Goal: Information Seeking & Learning: Check status

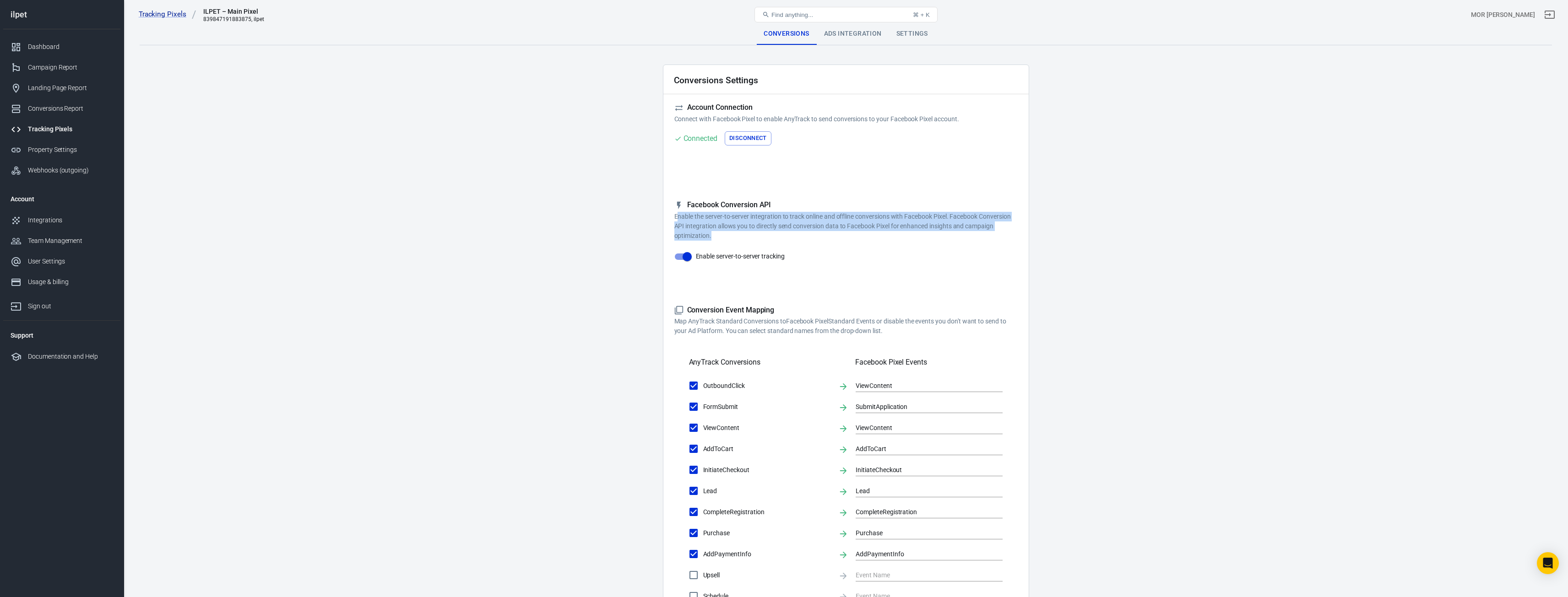
drag, startPoint x: 676, startPoint y: 219, endPoint x: 995, endPoint y: 234, distance: 319.4
click at [995, 234] on p "Enable the server-to-server integration to track online and offline conversions…" at bounding box center [846, 226] width 344 height 29
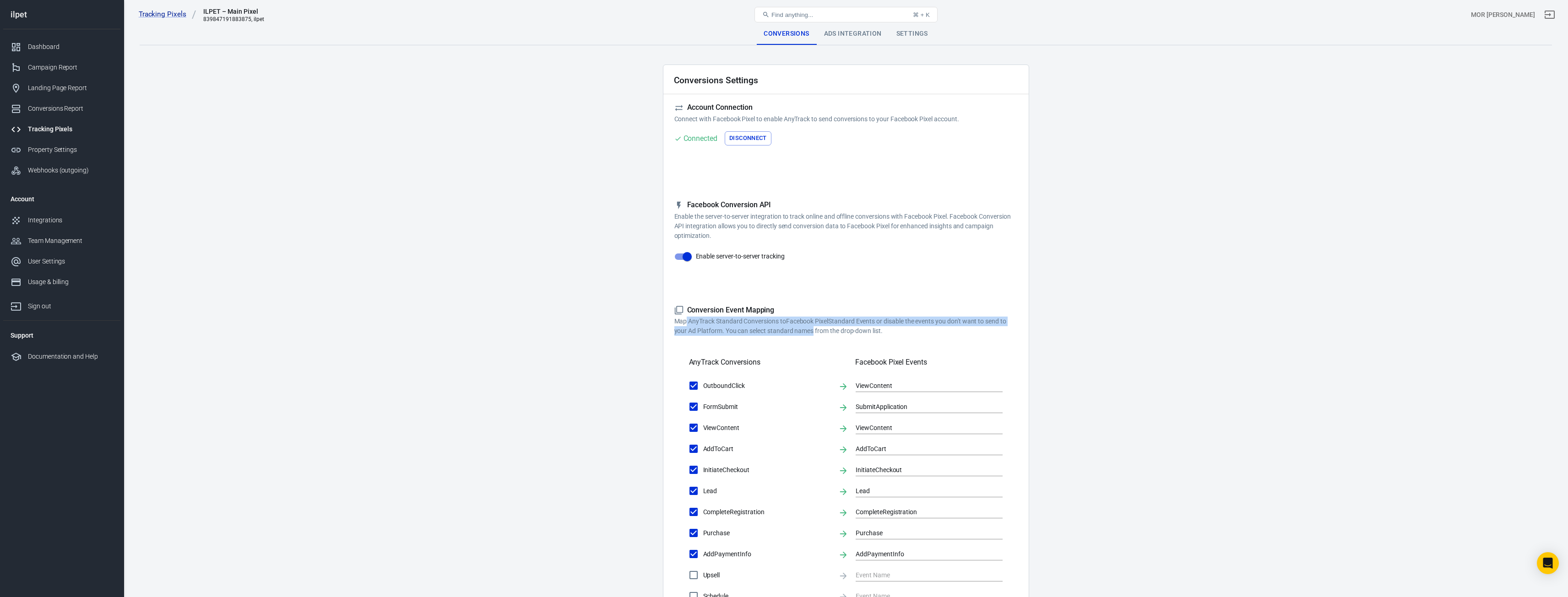
drag, startPoint x: 686, startPoint y: 321, endPoint x: 828, endPoint y: 329, distance: 142.2
click at [817, 329] on p "Map AnyTrack Standard Conversions to Facebook Pixel Standard Events or disable …" at bounding box center [846, 326] width 344 height 19
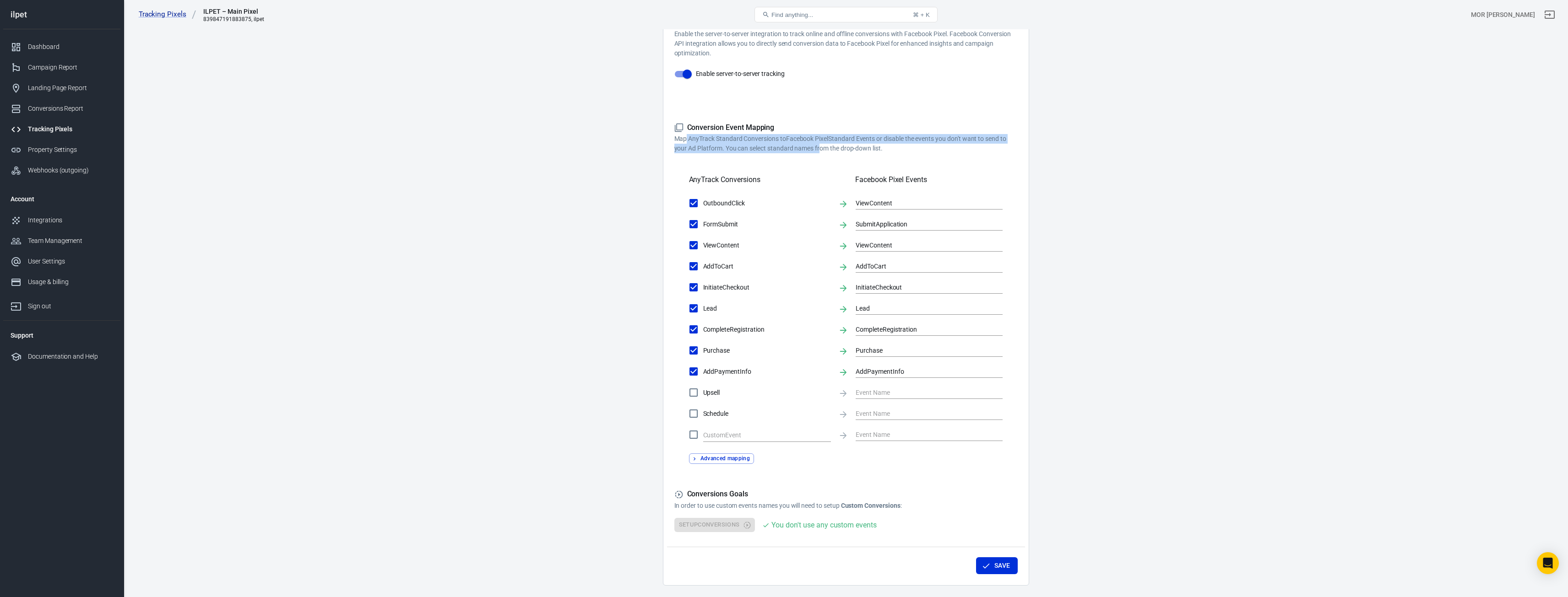
scroll to position [183, 0]
click at [720, 398] on label "Upsell" at bounding box center [757, 392] width 147 height 19
click at [703, 398] on input "Upsell" at bounding box center [693, 392] width 19 height 19
click at [883, 392] on input "text" at bounding box center [922, 391] width 133 height 11
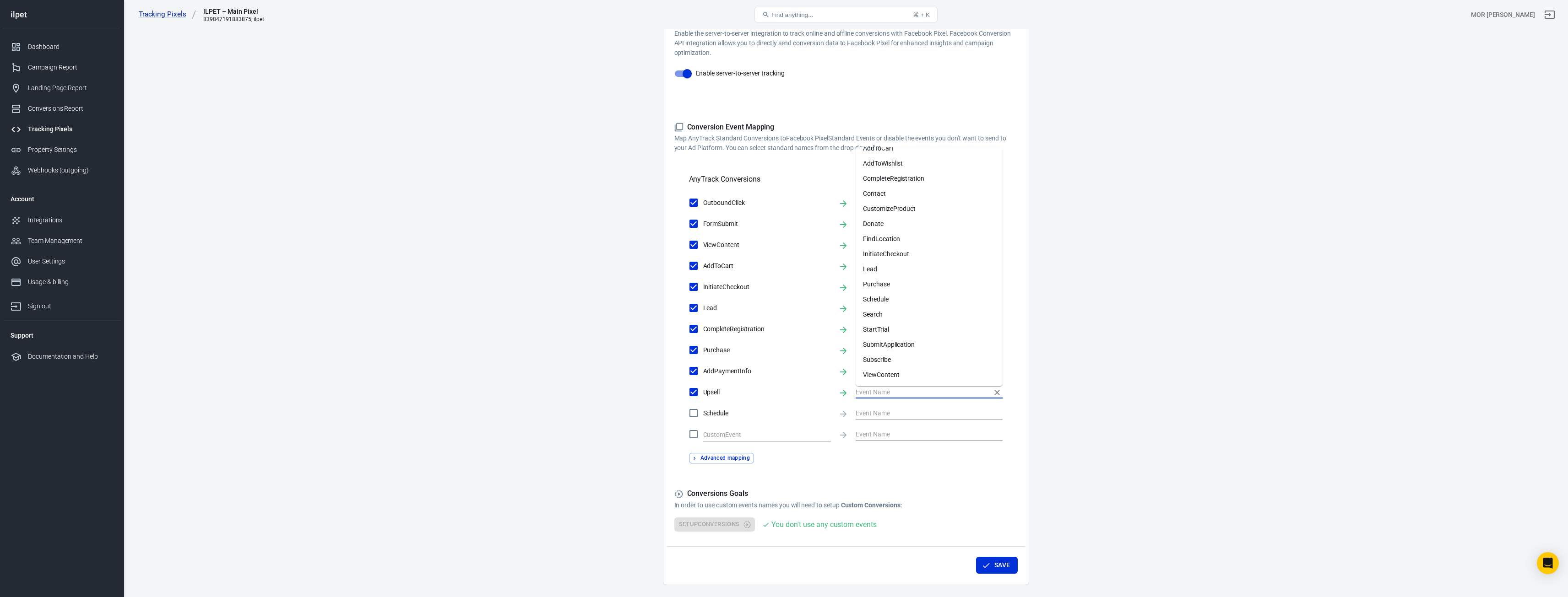
click at [715, 394] on span "Upsell" at bounding box center [767, 392] width 128 height 9
click at [703, 394] on input "Upsell" at bounding box center [693, 392] width 19 height 19
checkbox input "false"
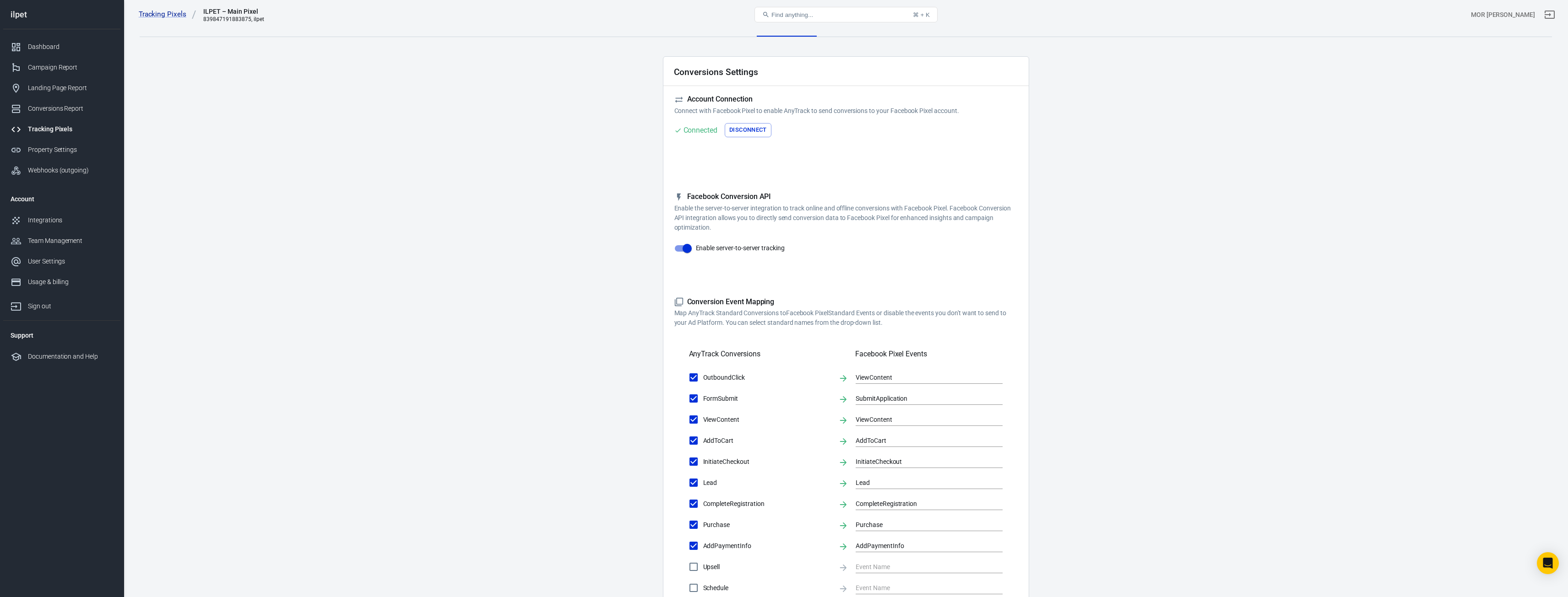
scroll to position [0, 0]
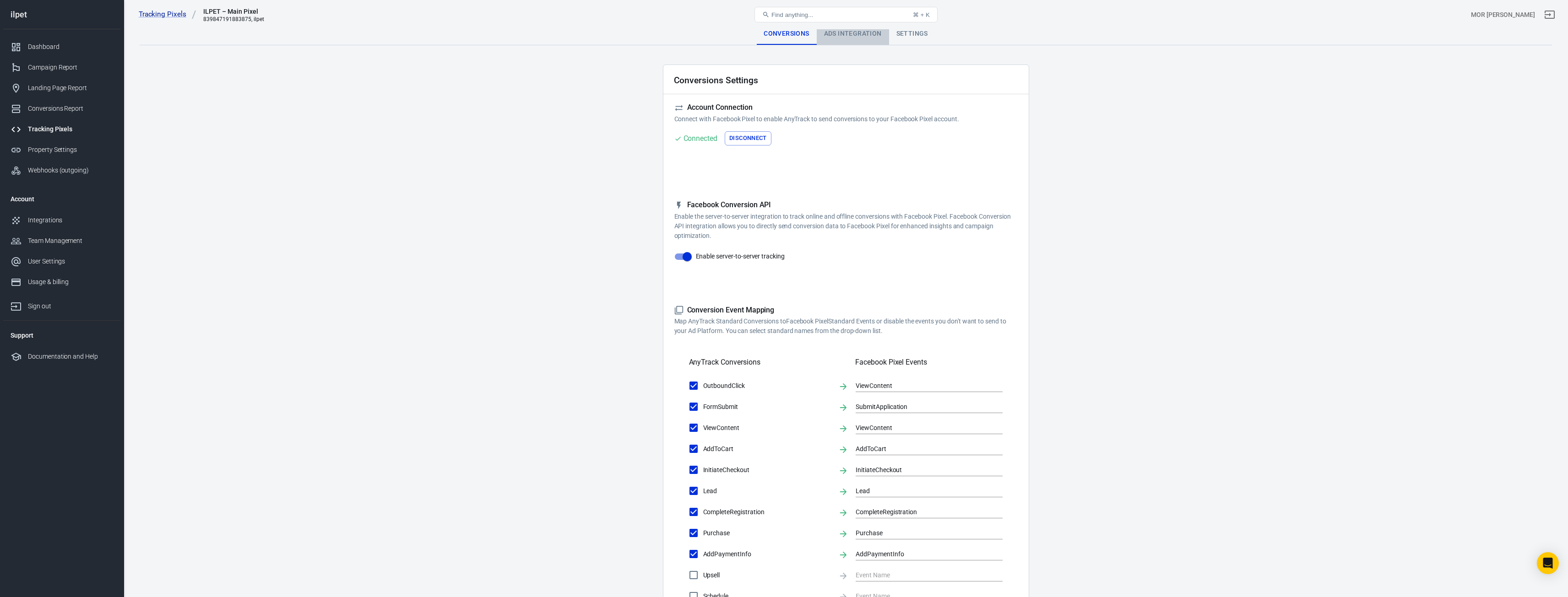
click at [852, 40] on div "Ads Integration" at bounding box center [853, 33] width 73 height 22
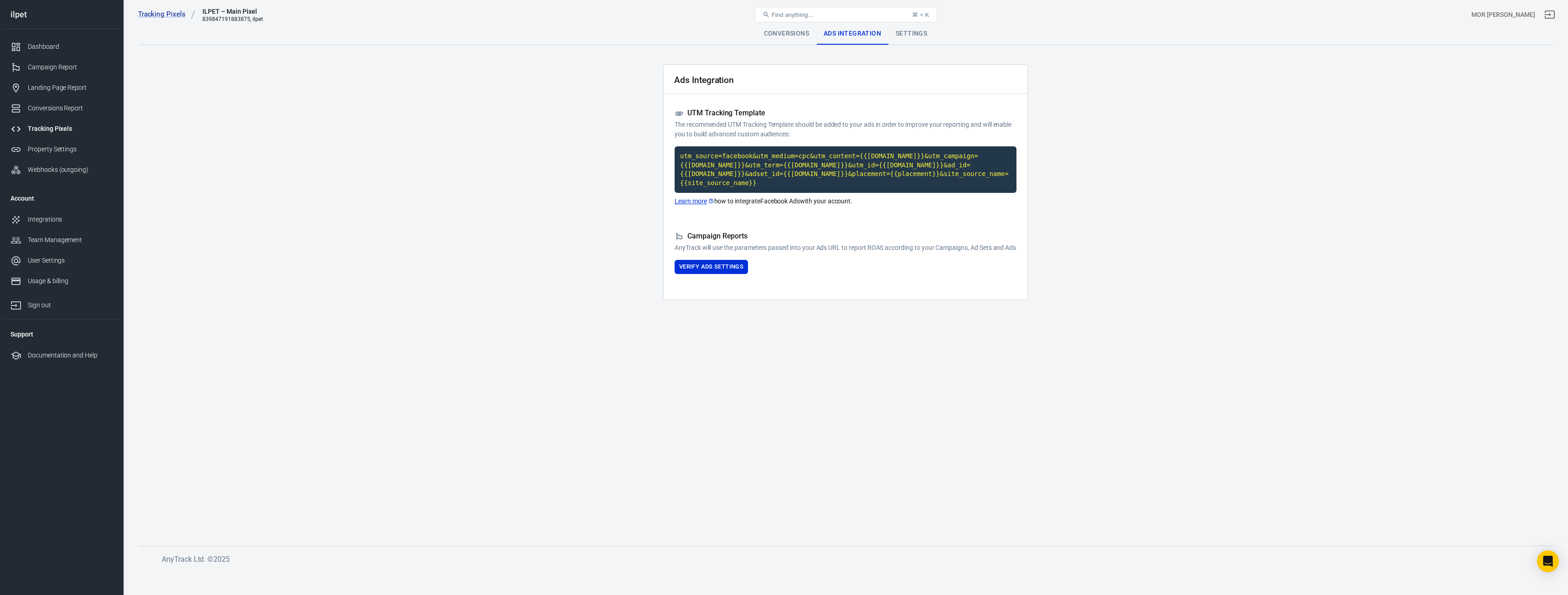
click at [920, 40] on div "Settings" at bounding box center [911, 33] width 46 height 22
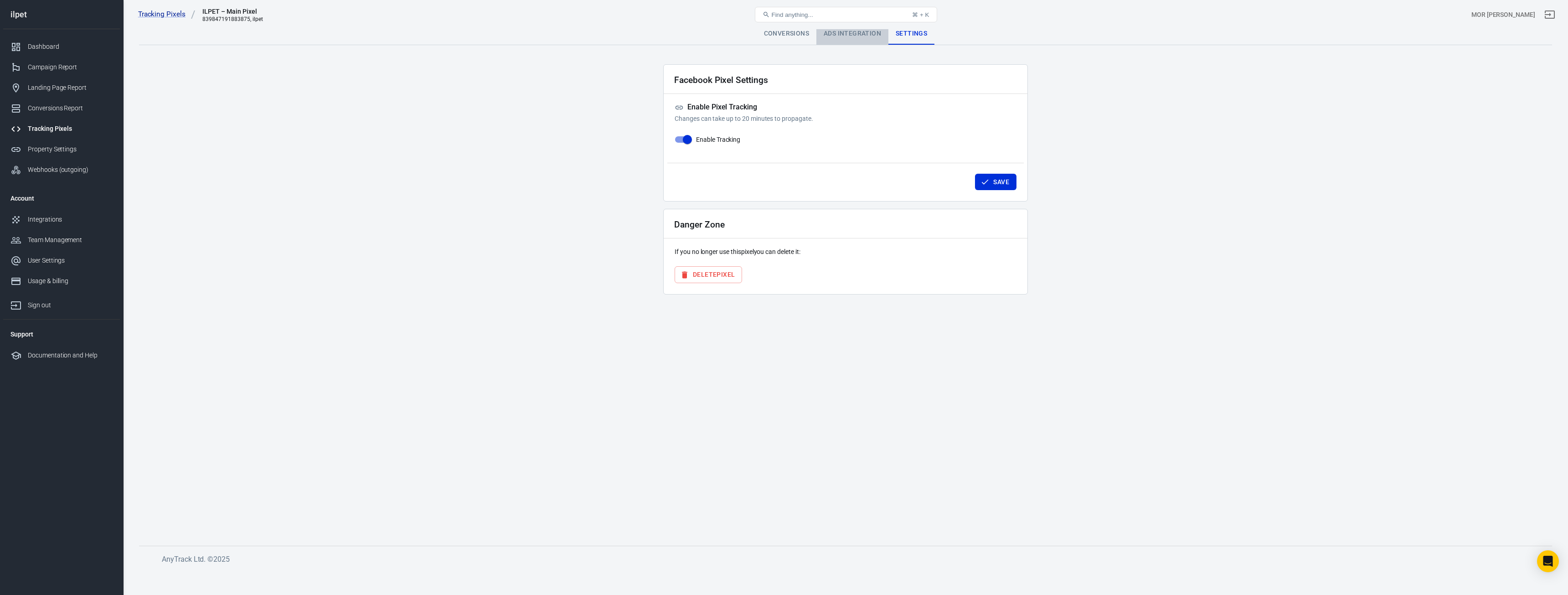
click at [857, 38] on div "Ads Integration" at bounding box center [853, 33] width 72 height 22
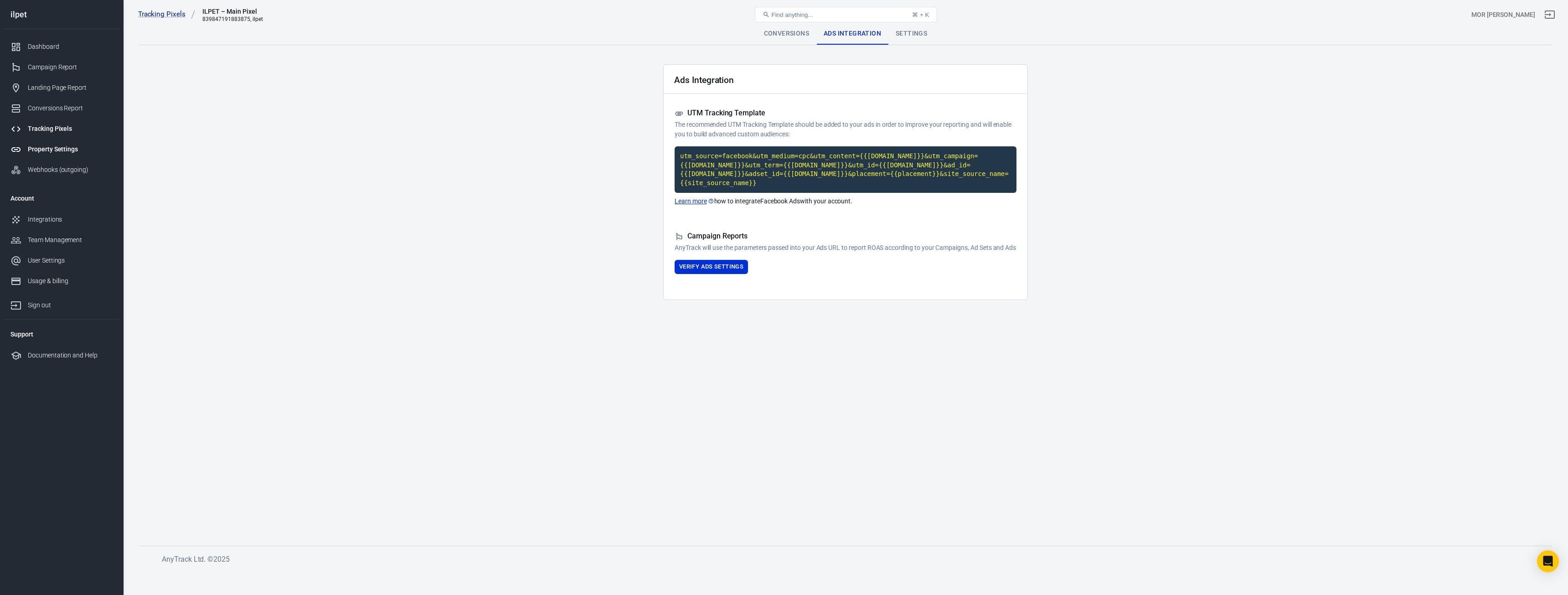
click at [34, 152] on div "Property Settings" at bounding box center [70, 149] width 85 height 9
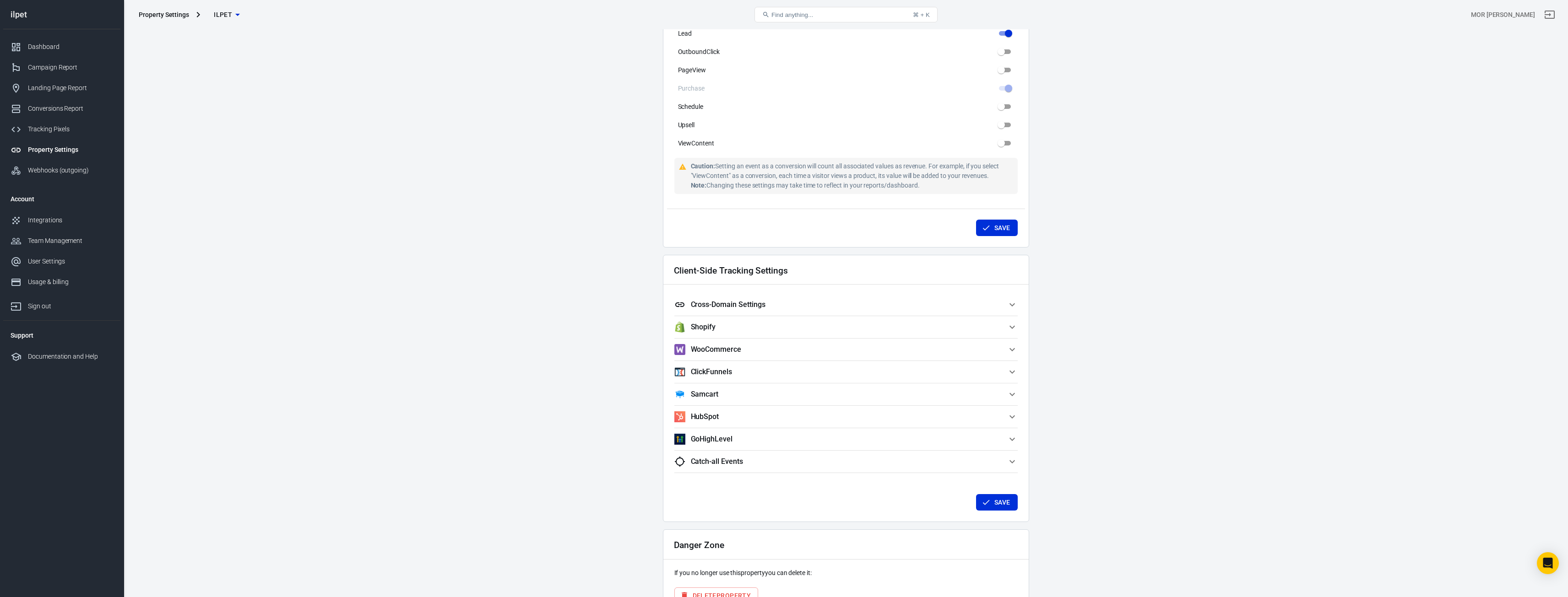
scroll to position [595, 0]
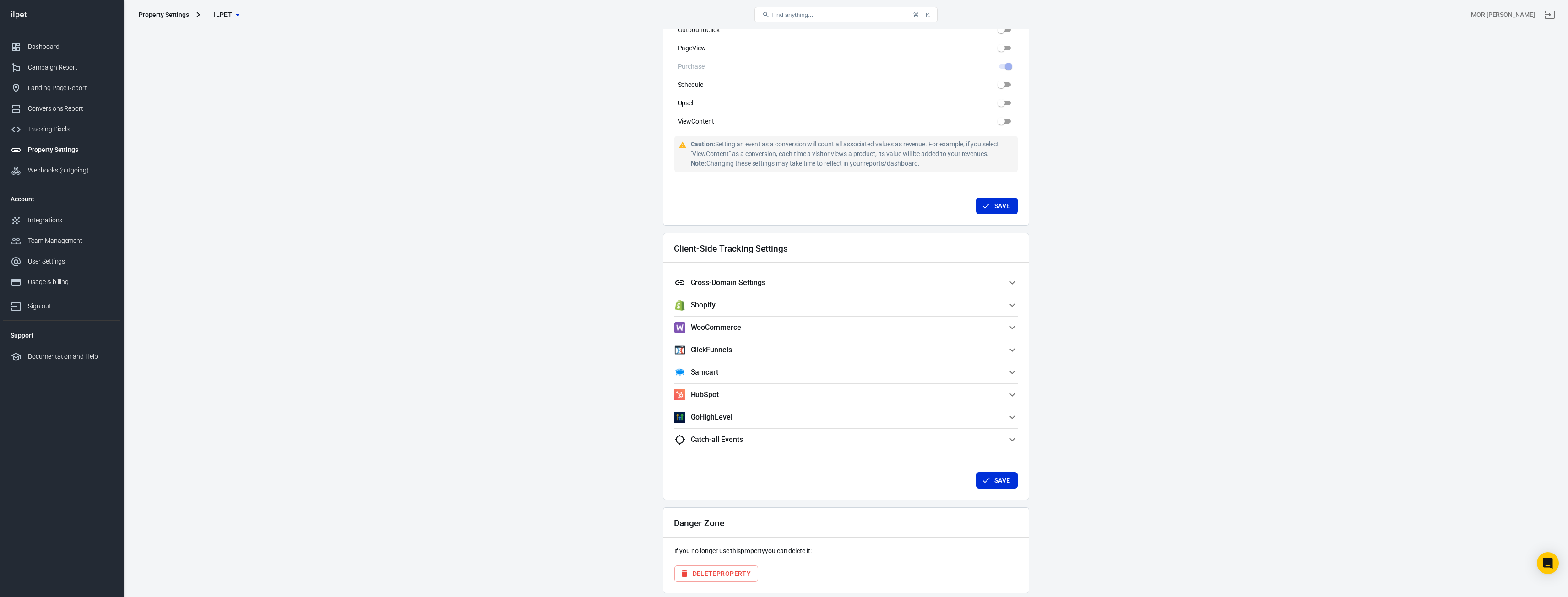
click at [728, 329] on h5 "WooCommerce" at bounding box center [716, 327] width 51 height 9
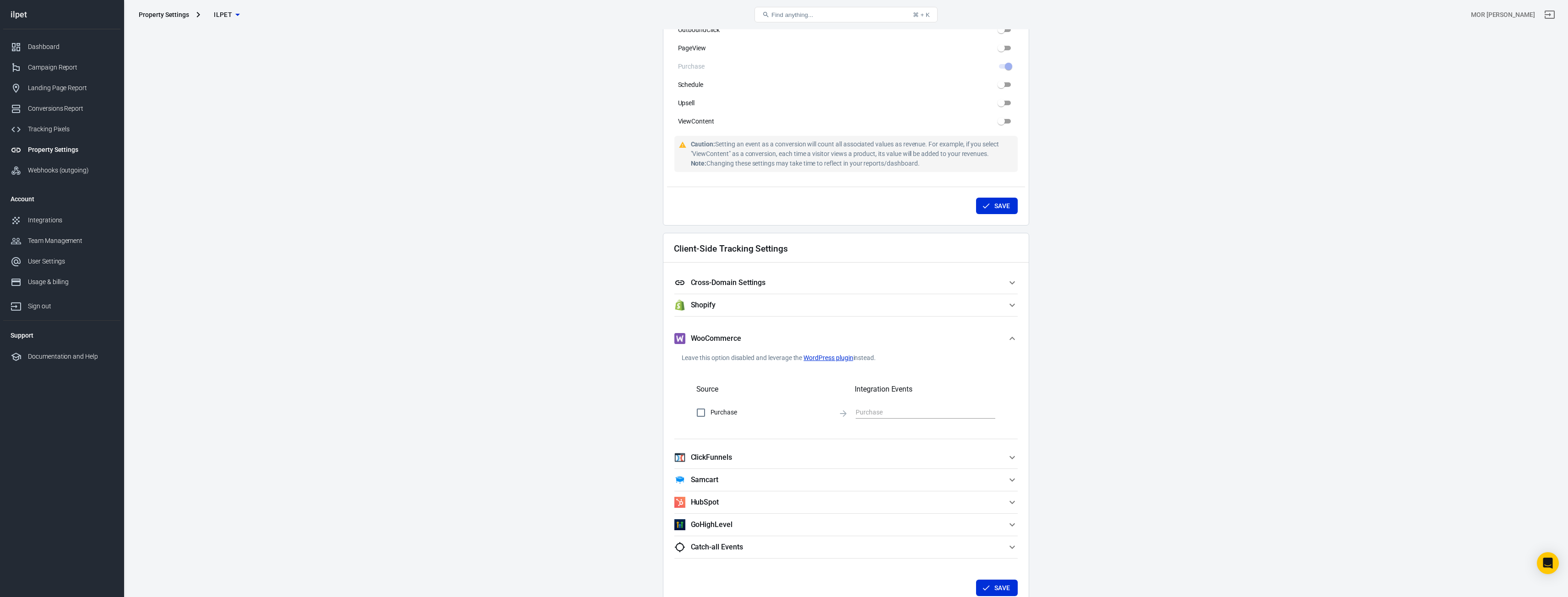
click at [751, 342] on span "WooCommerce" at bounding box center [840, 339] width 332 height 11
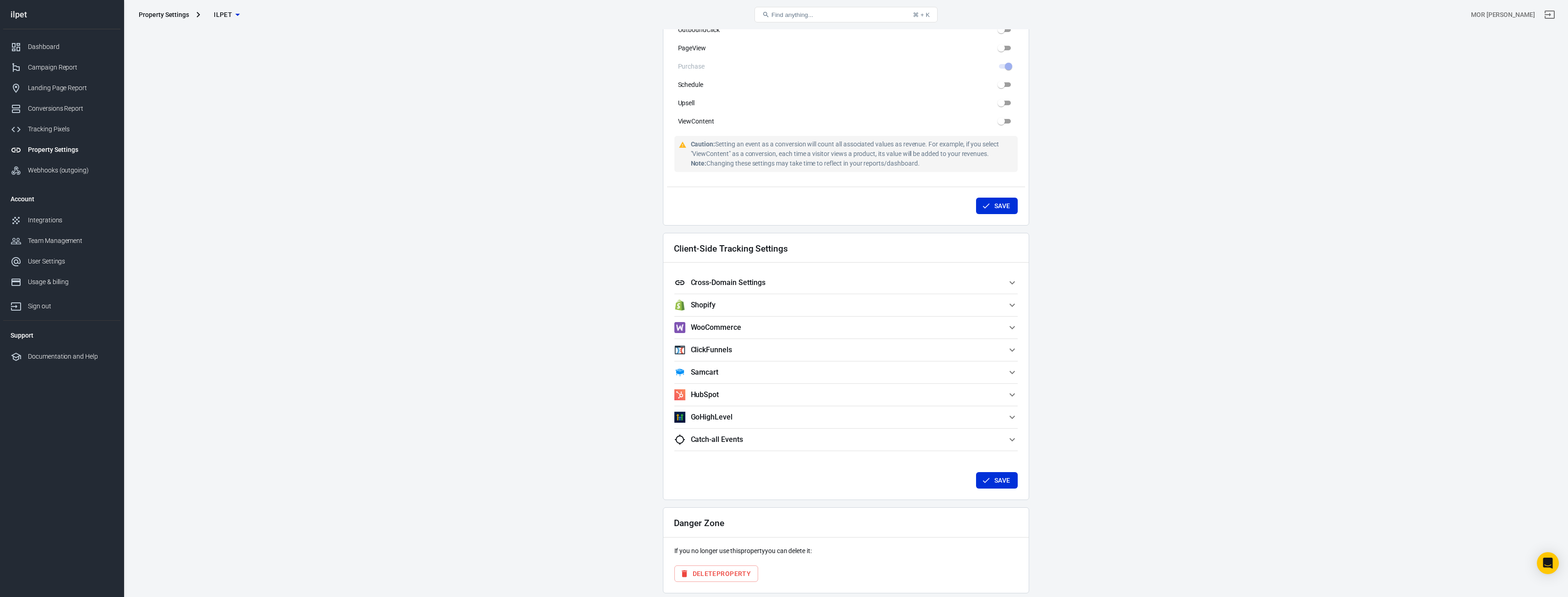
click at [751, 290] on button "Cross-Domain Settings" at bounding box center [846, 282] width 344 height 22
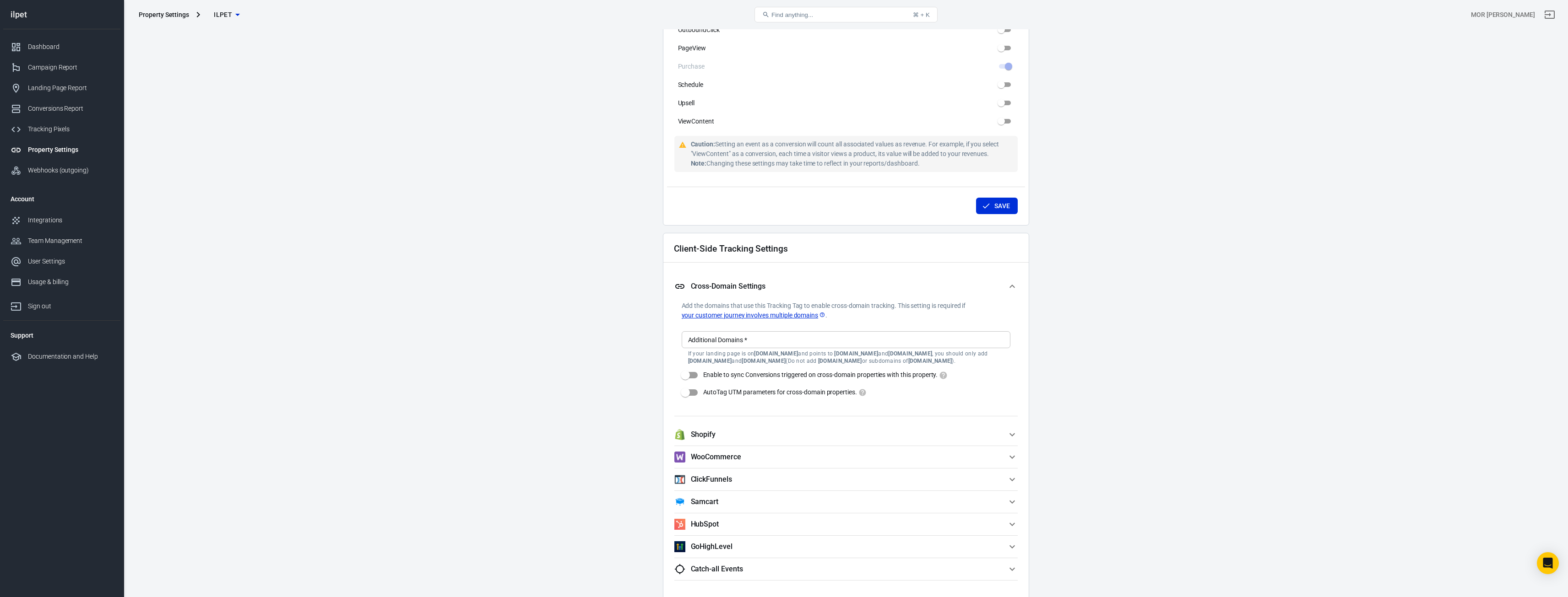
click at [751, 284] on h5 "Cross-Domain Settings" at bounding box center [728, 287] width 75 height 9
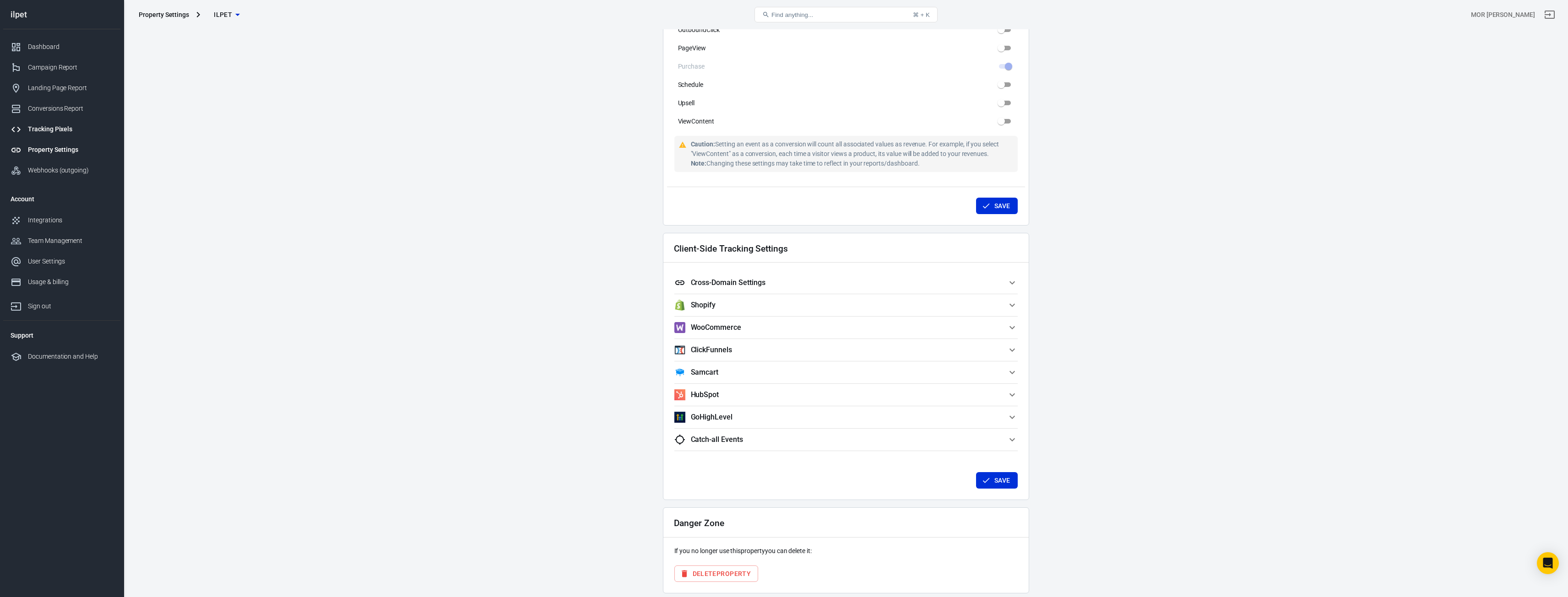
click at [48, 126] on div "Tracking Pixels" at bounding box center [71, 129] width 85 height 9
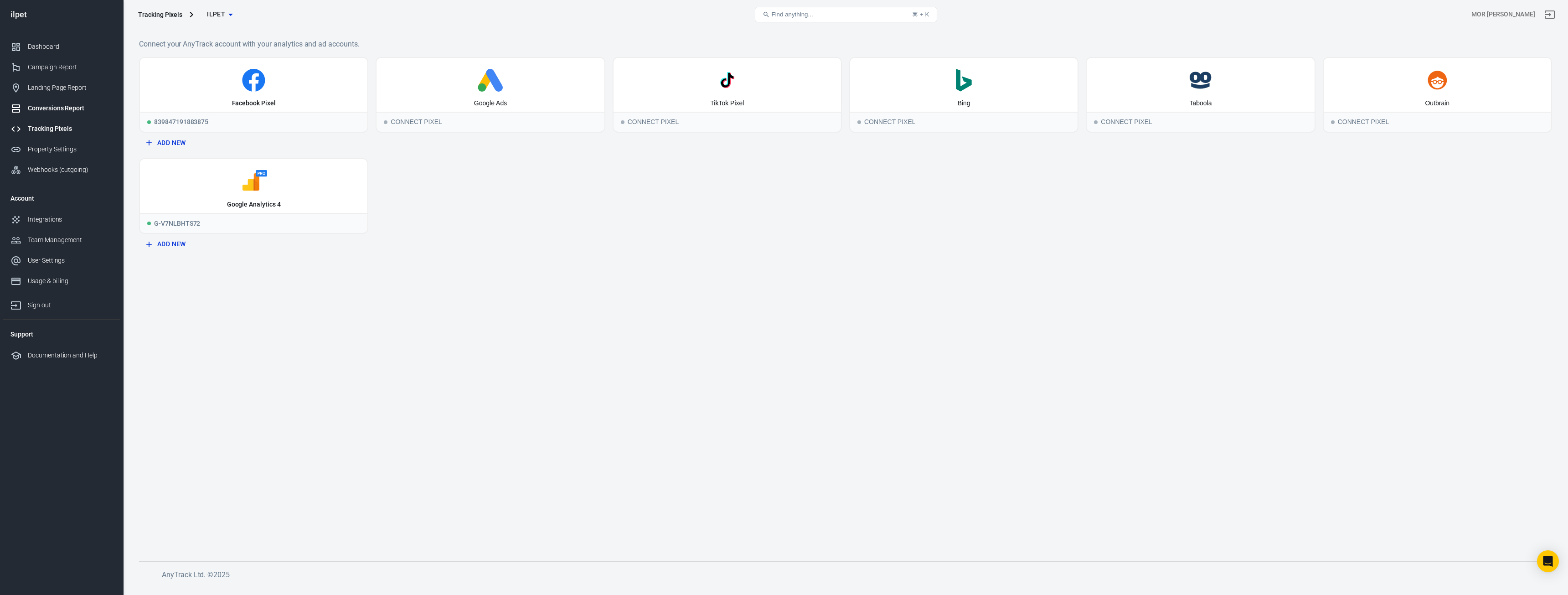
click at [54, 107] on div "Conversions Report" at bounding box center [70, 108] width 85 height 9
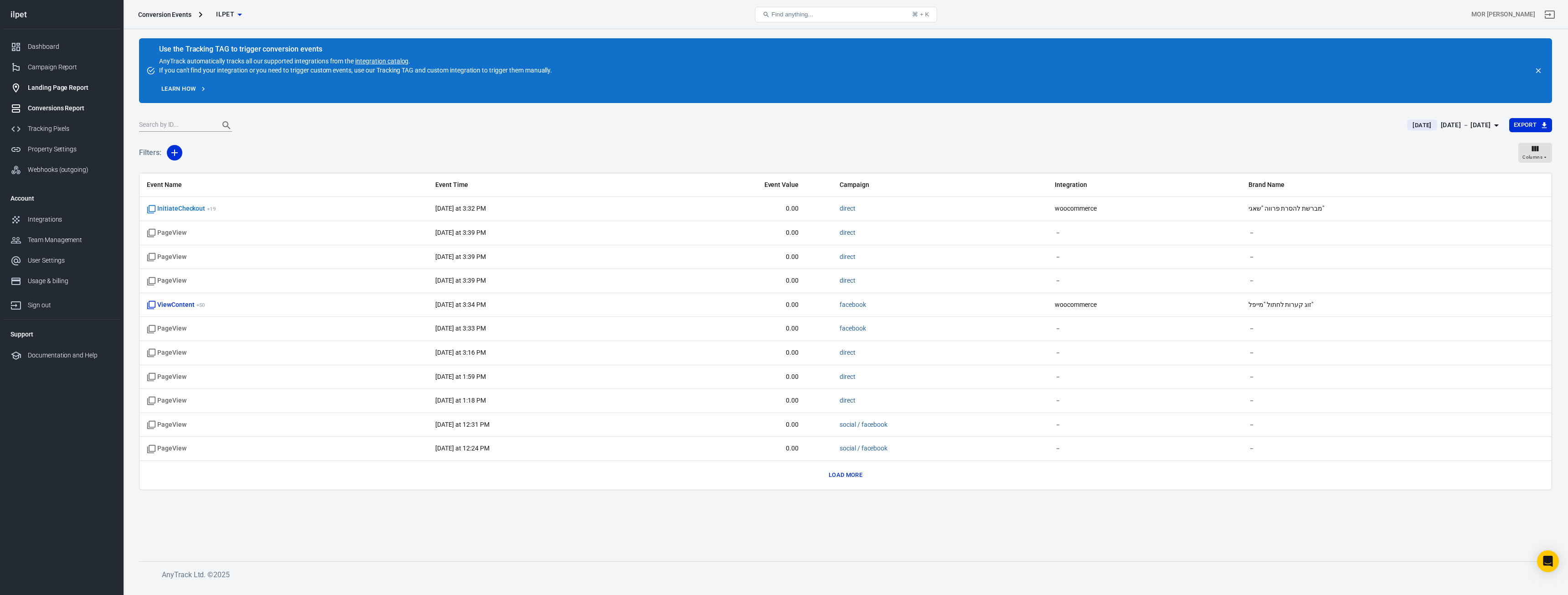
click at [62, 78] on link "Landing Page Report" at bounding box center [62, 88] width 117 height 21
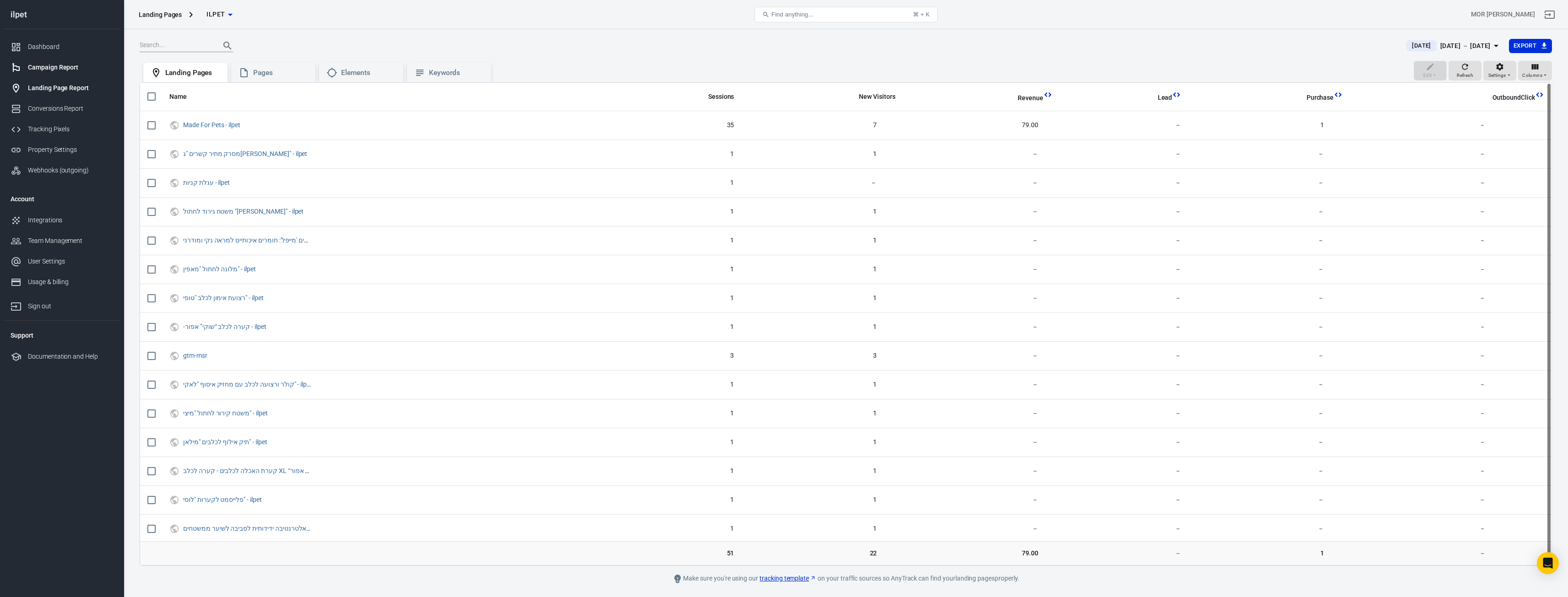
click at [63, 68] on div "Campaign Report" at bounding box center [71, 67] width 85 height 9
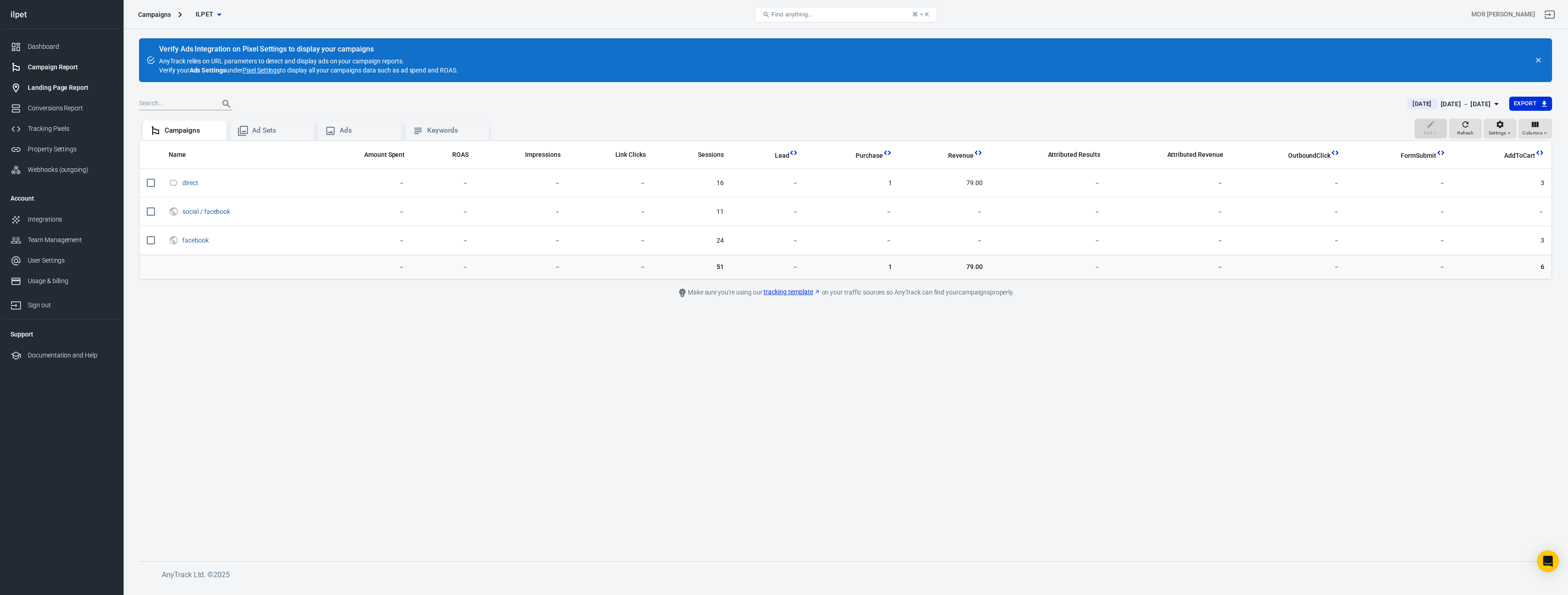
click at [65, 88] on div "Landing Page Report" at bounding box center [70, 88] width 85 height 9
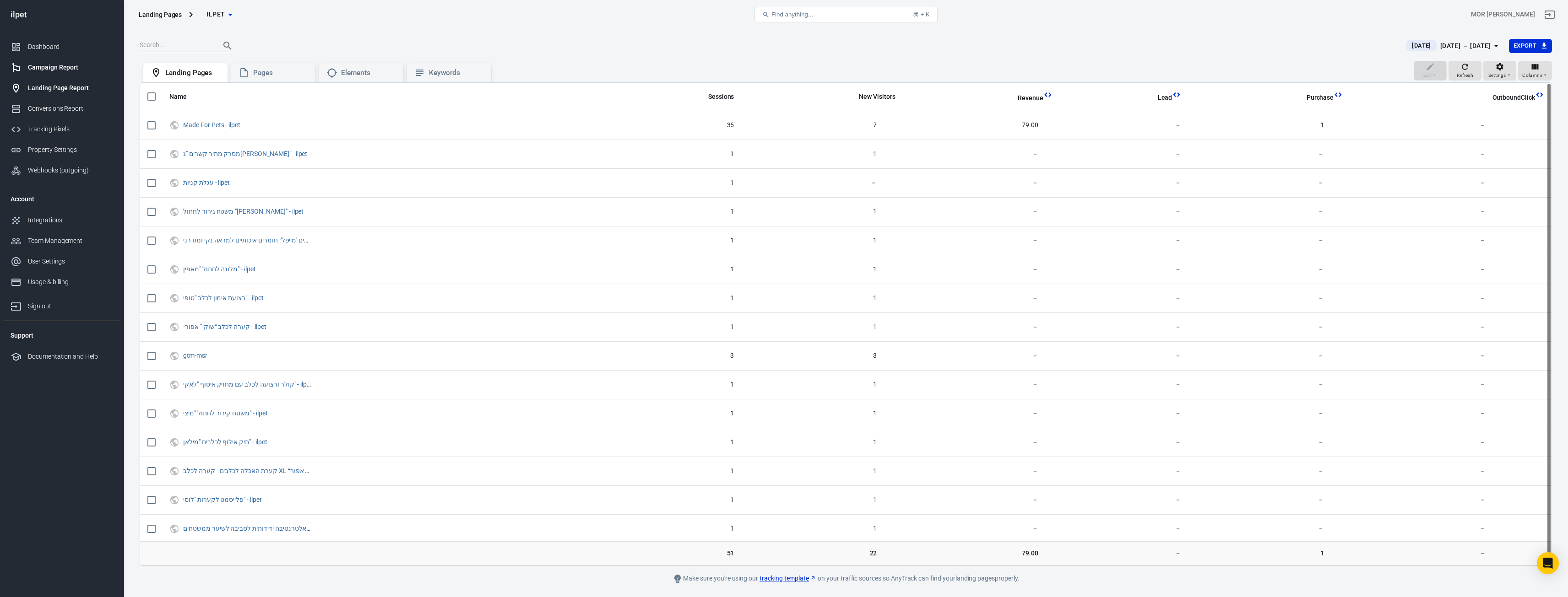
click at [60, 65] on div "Campaign Report" at bounding box center [71, 67] width 85 height 9
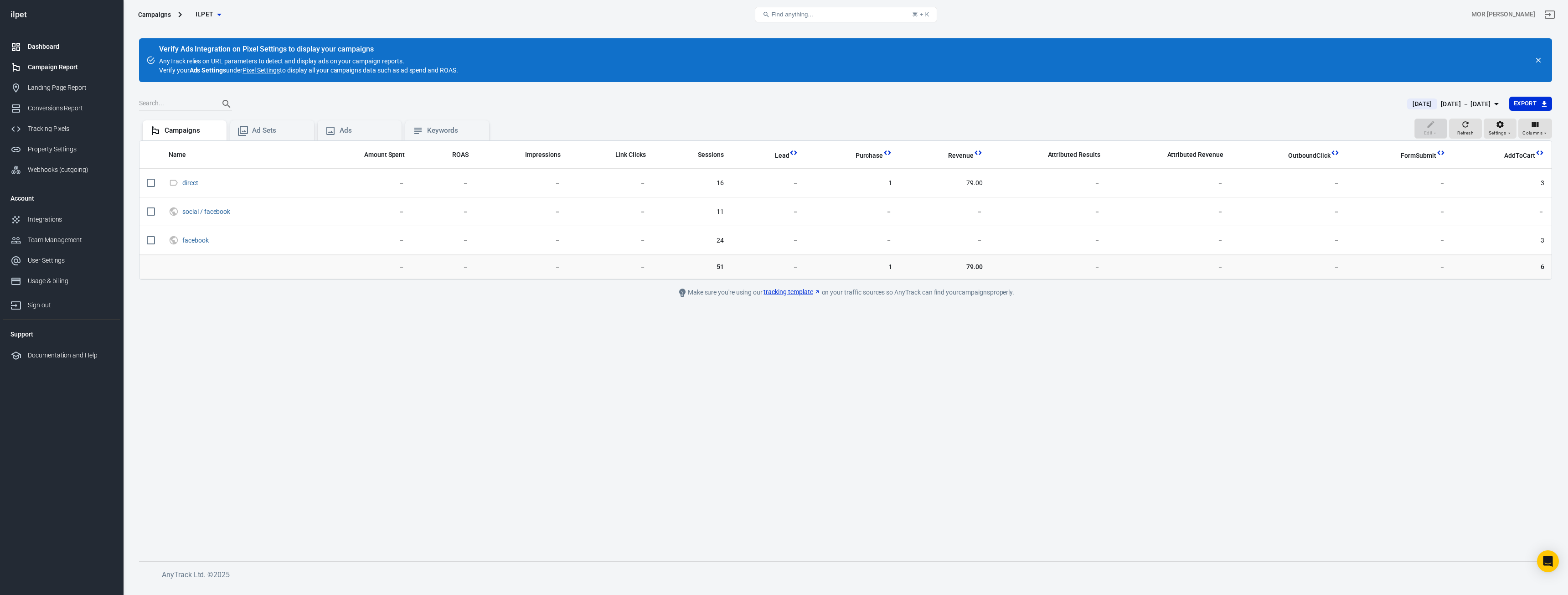
click at [56, 42] on div "Dashboard" at bounding box center [70, 46] width 85 height 9
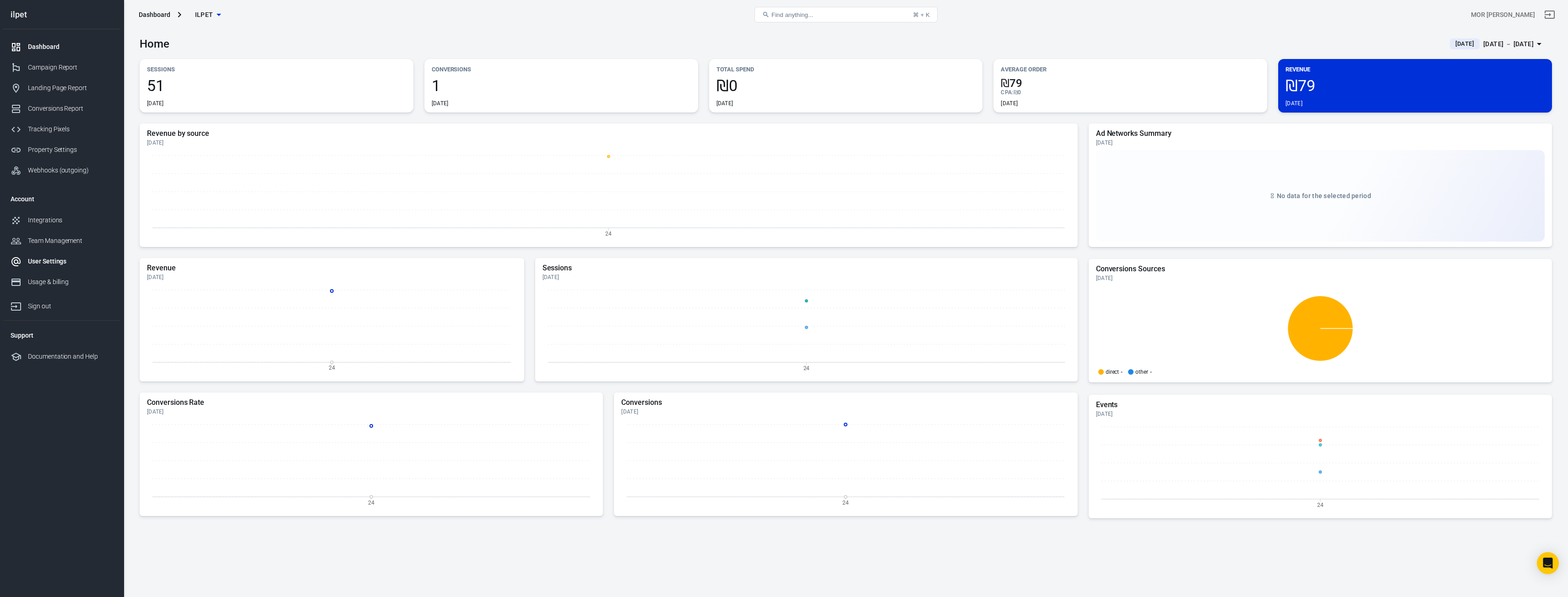
click at [58, 260] on div "User Settings" at bounding box center [71, 262] width 85 height 9
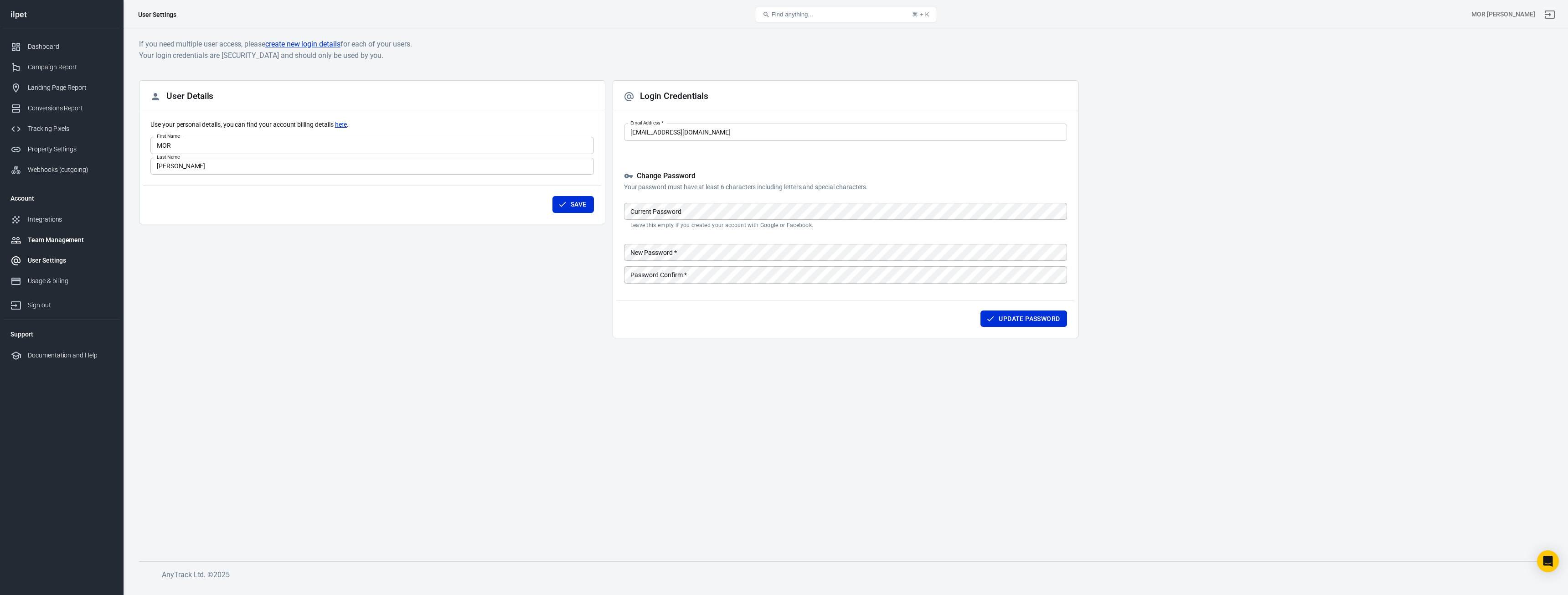
click at [64, 241] on div "Team Management" at bounding box center [70, 240] width 85 height 9
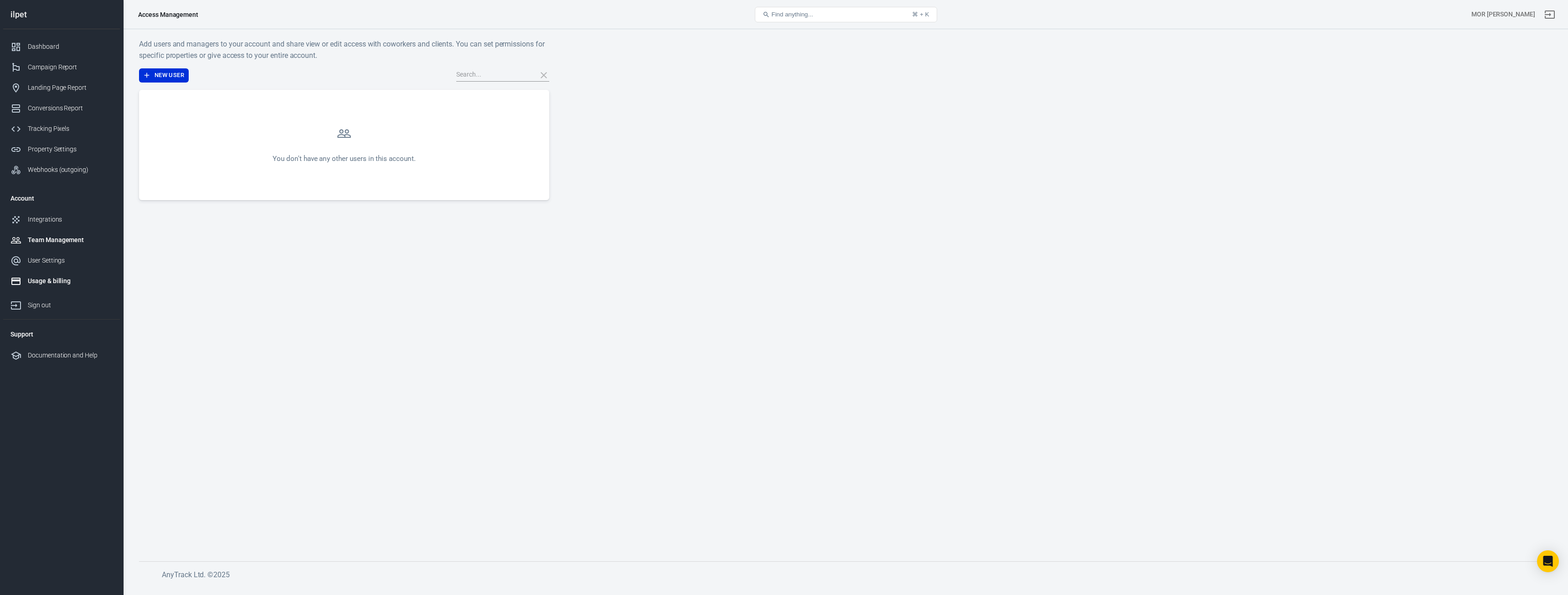
click at [56, 285] on div "Usage & billing" at bounding box center [70, 281] width 85 height 9
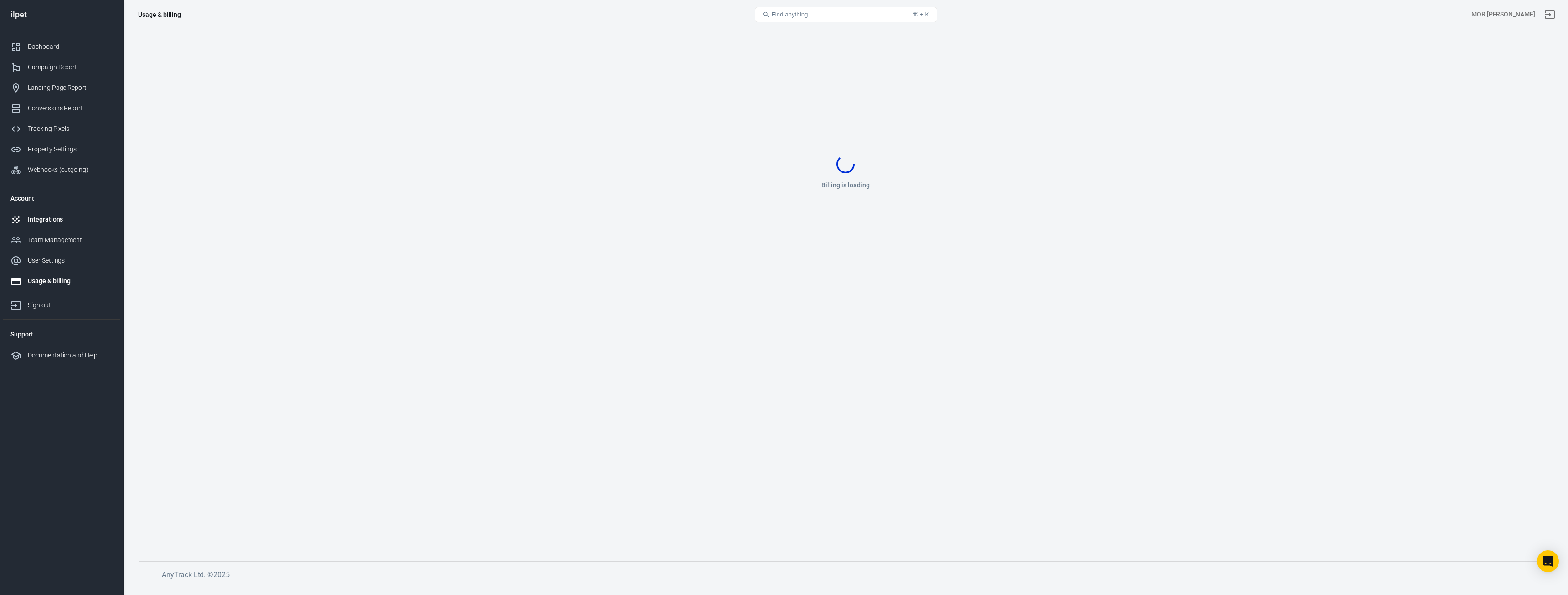
click at [53, 220] on div "Integrations" at bounding box center [70, 220] width 85 height 9
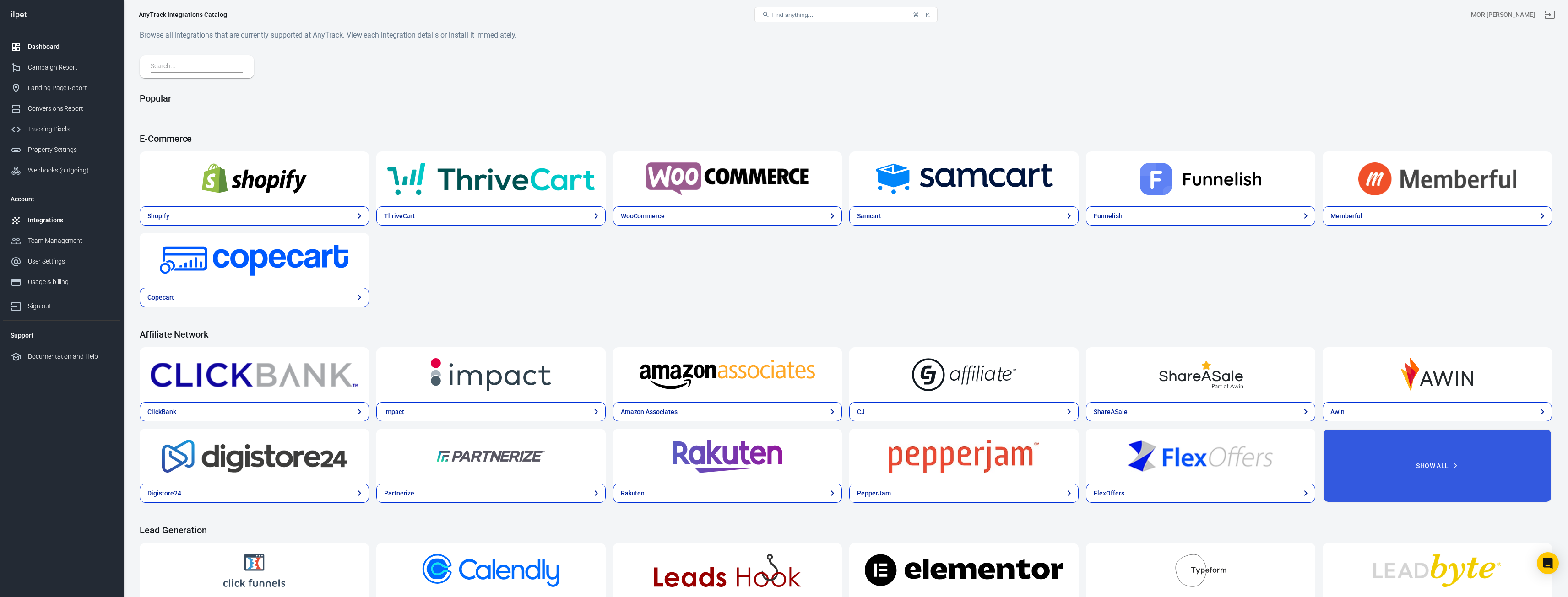
click at [77, 39] on link "Dashboard" at bounding box center [62, 47] width 117 height 21
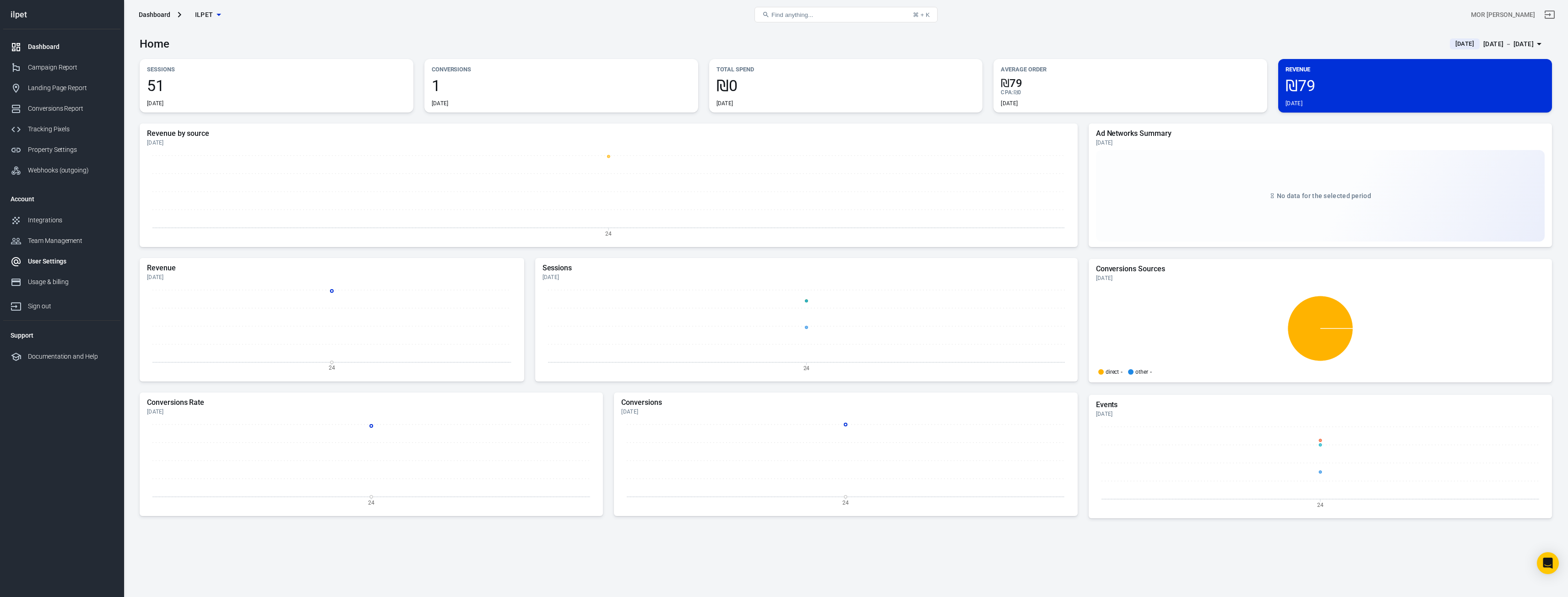
click at [65, 268] on link "User Settings" at bounding box center [62, 261] width 117 height 21
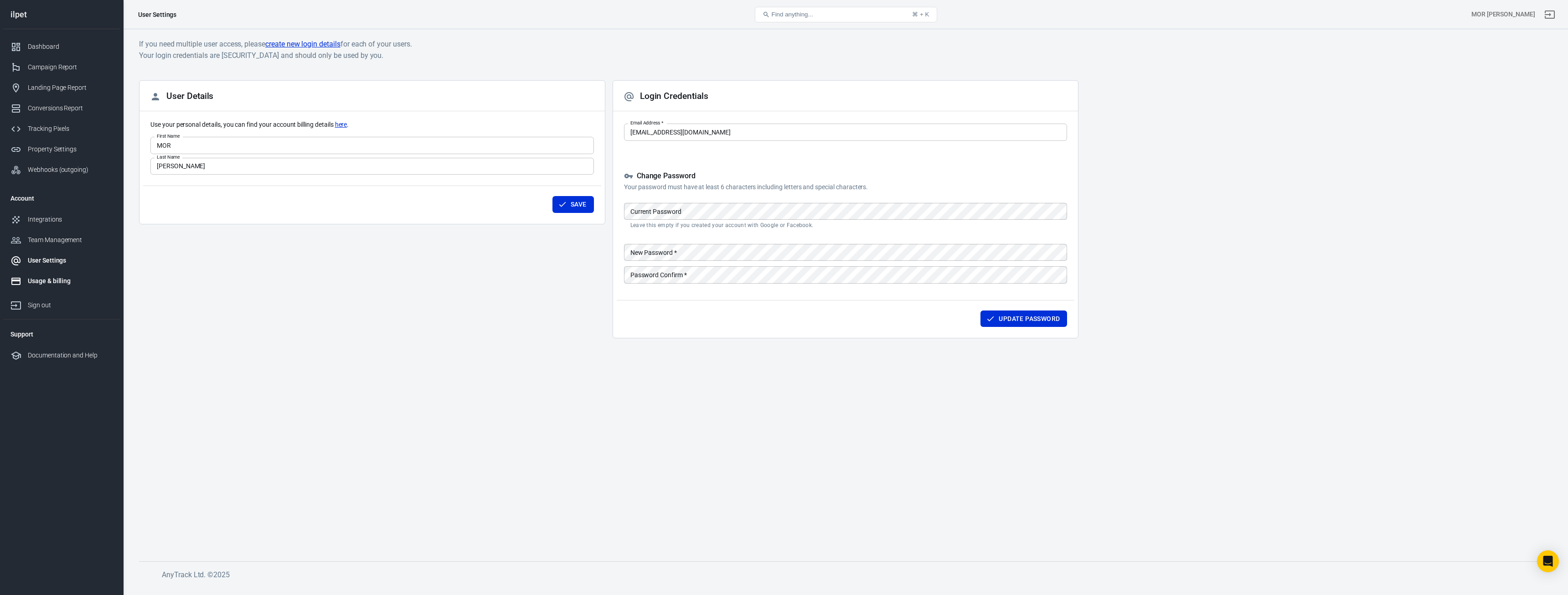
click at [59, 287] on link "Usage & billing" at bounding box center [62, 281] width 117 height 21
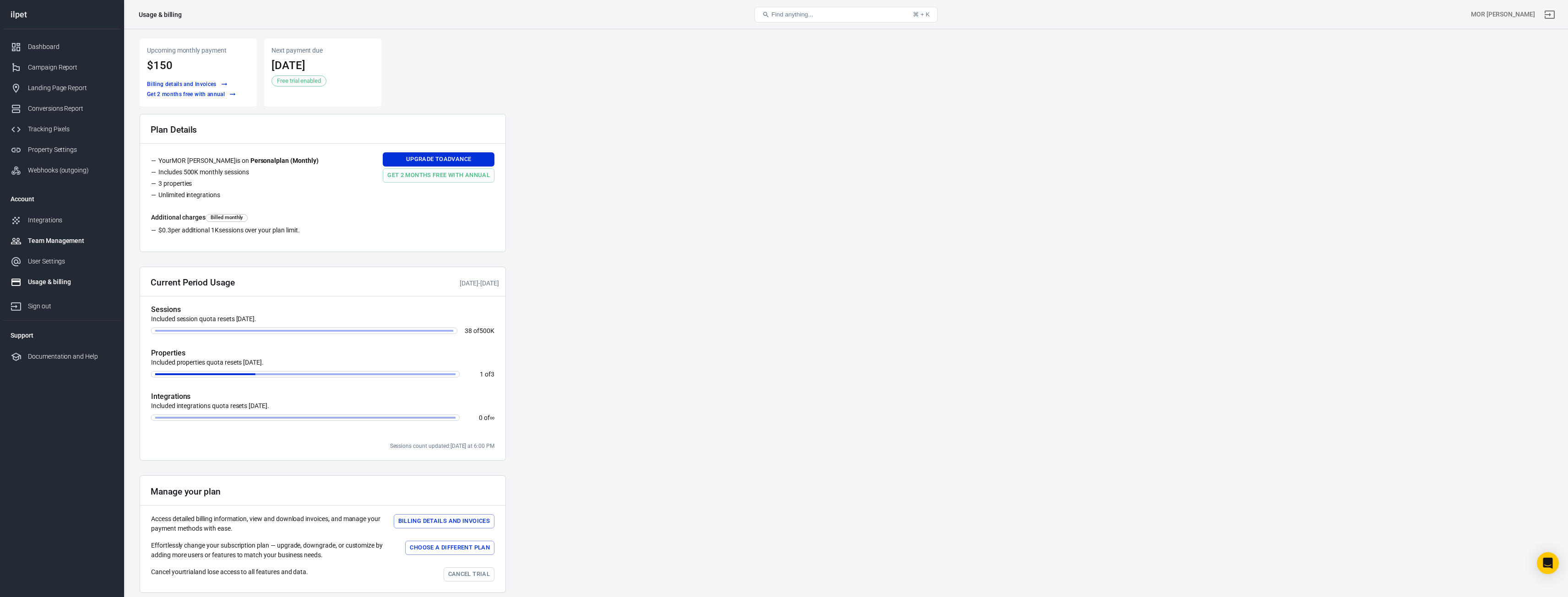
click at [49, 234] on link "Team Management" at bounding box center [62, 241] width 117 height 21
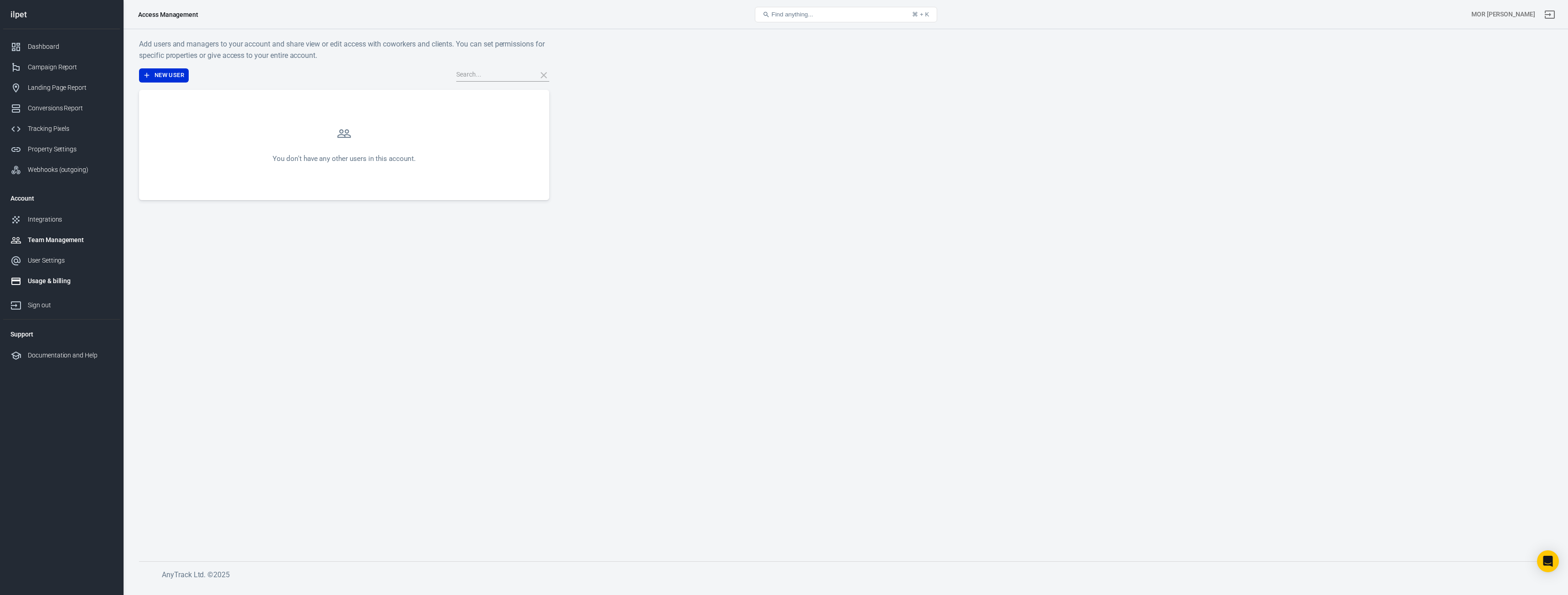
click at [51, 275] on link "Usage & billing" at bounding box center [62, 281] width 117 height 21
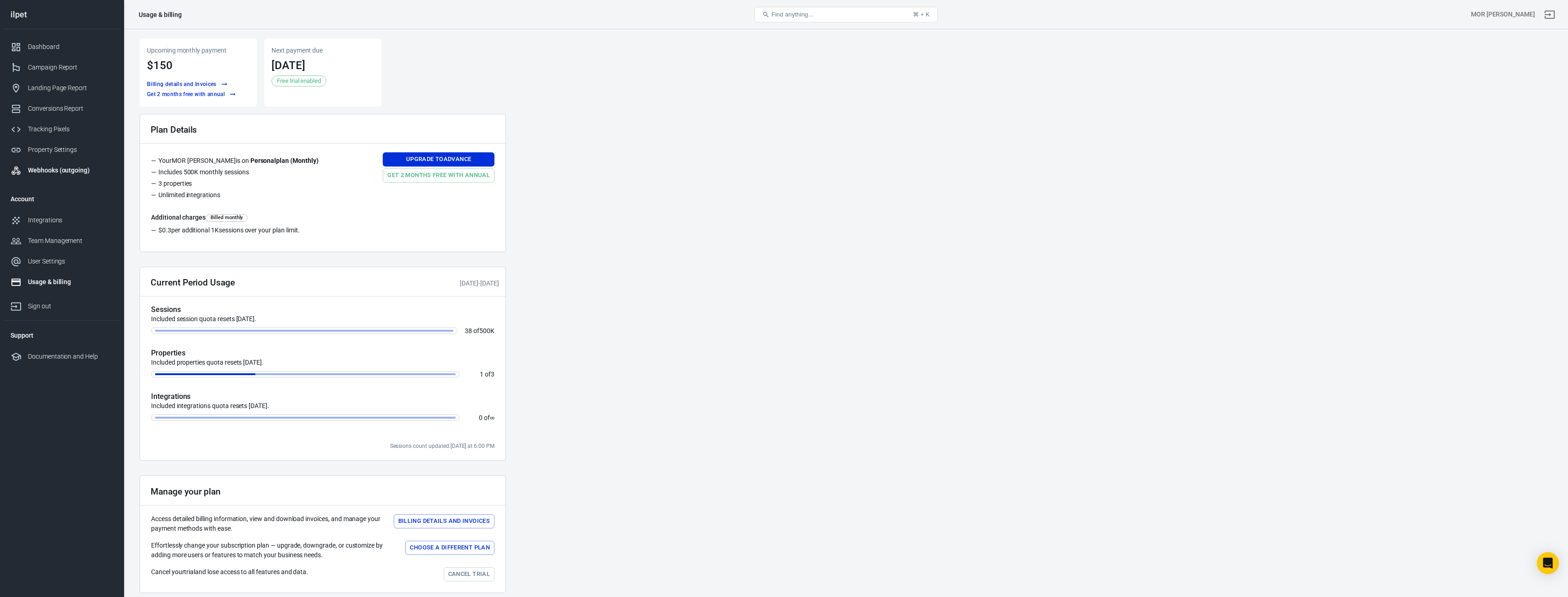
click at [42, 169] on div "Webhooks (outgoing)" at bounding box center [71, 170] width 85 height 9
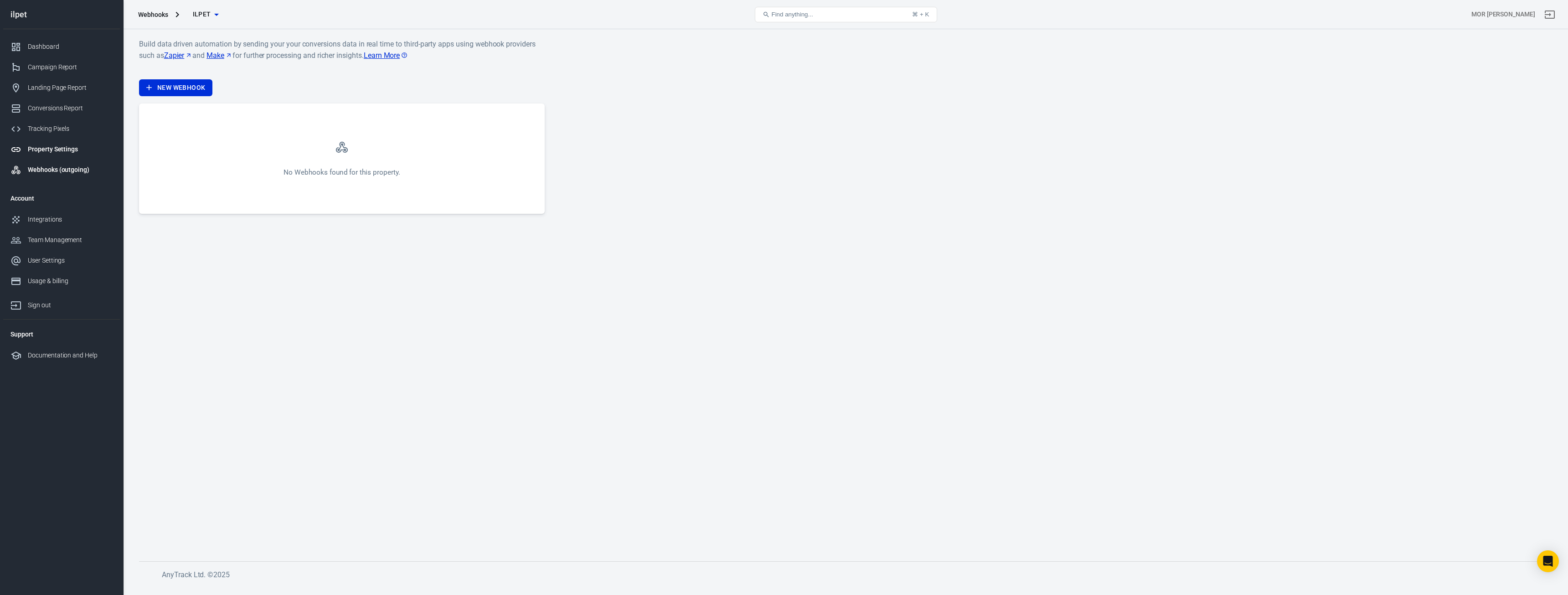
click at [46, 149] on div "Property Settings" at bounding box center [70, 149] width 85 height 9
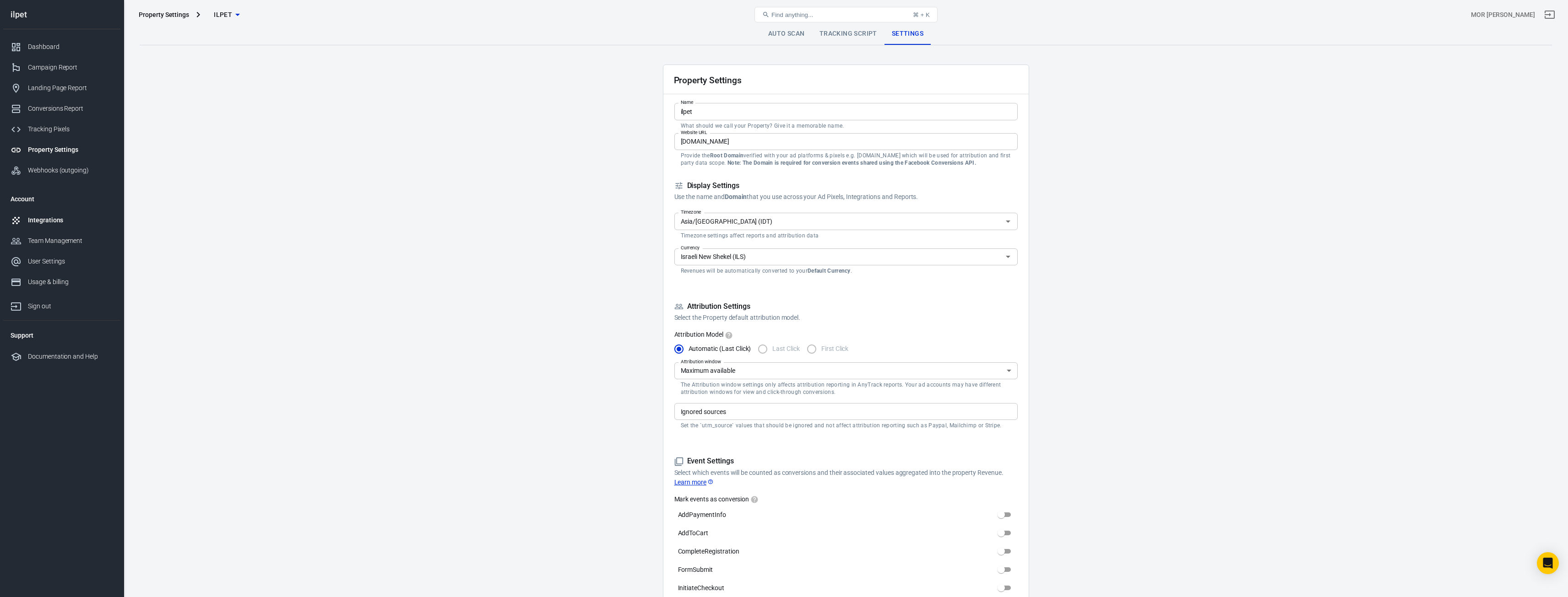
click at [52, 212] on link "Integrations" at bounding box center [62, 220] width 117 height 21
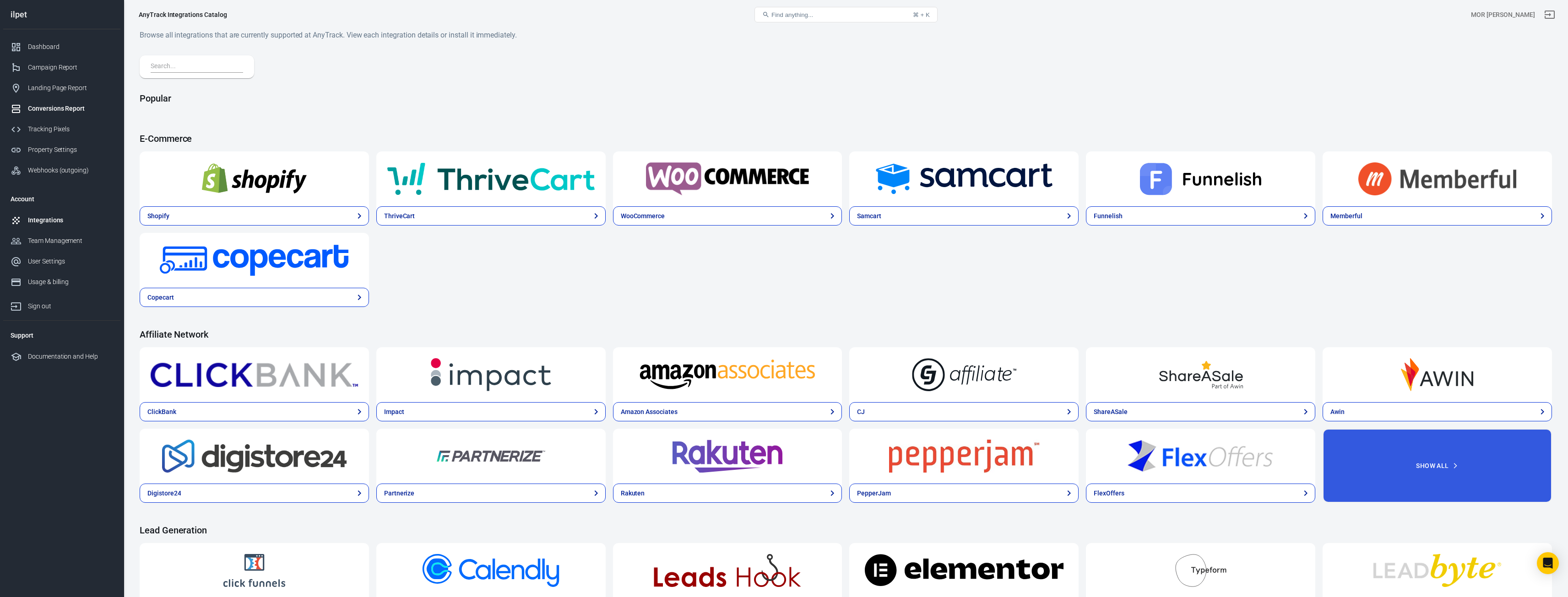
click at [62, 106] on div "Conversions Report" at bounding box center [71, 108] width 85 height 9
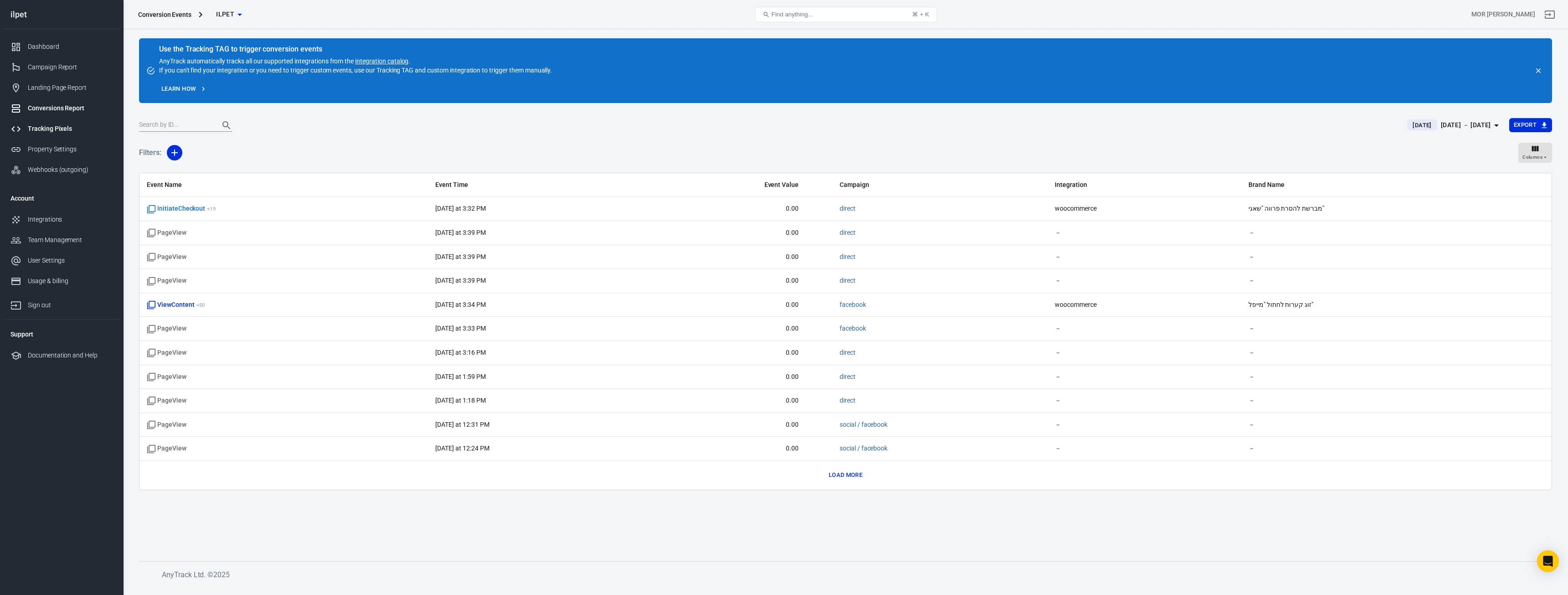
click at [55, 126] on div "Tracking Pixels" at bounding box center [70, 129] width 85 height 9
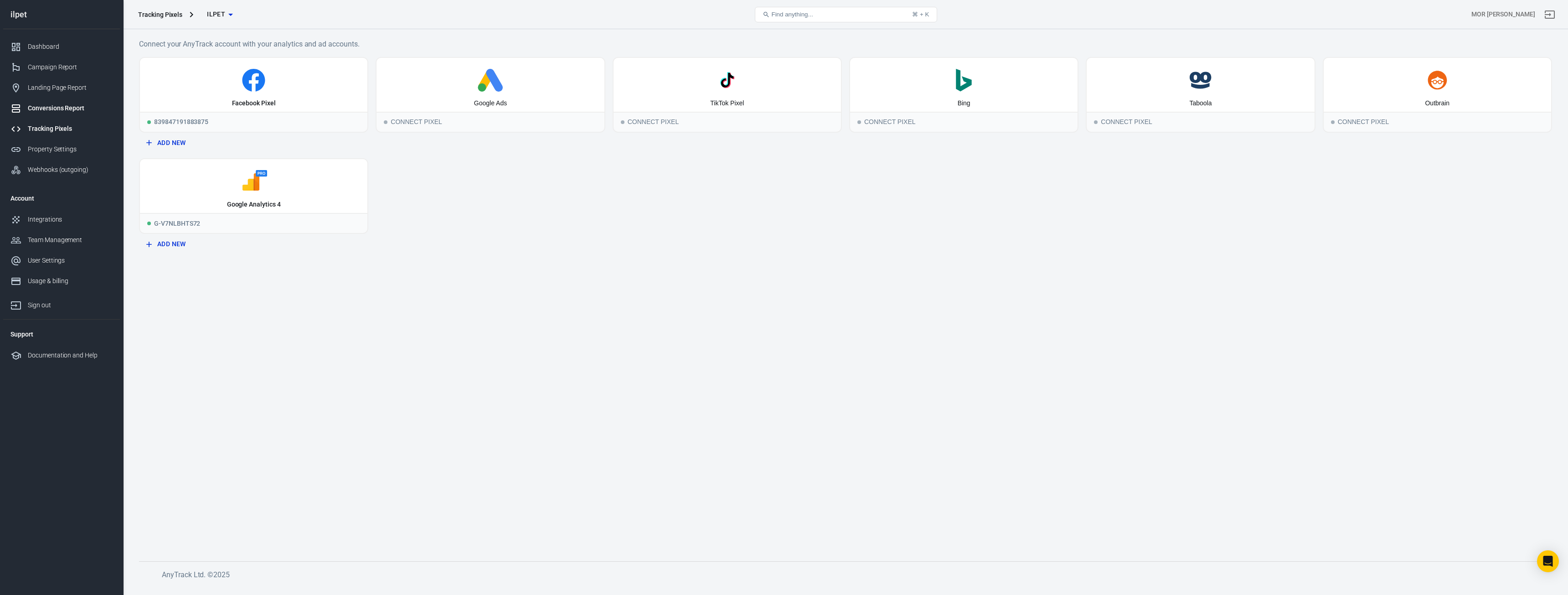
click at [70, 104] on div "Conversions Report" at bounding box center [70, 108] width 85 height 9
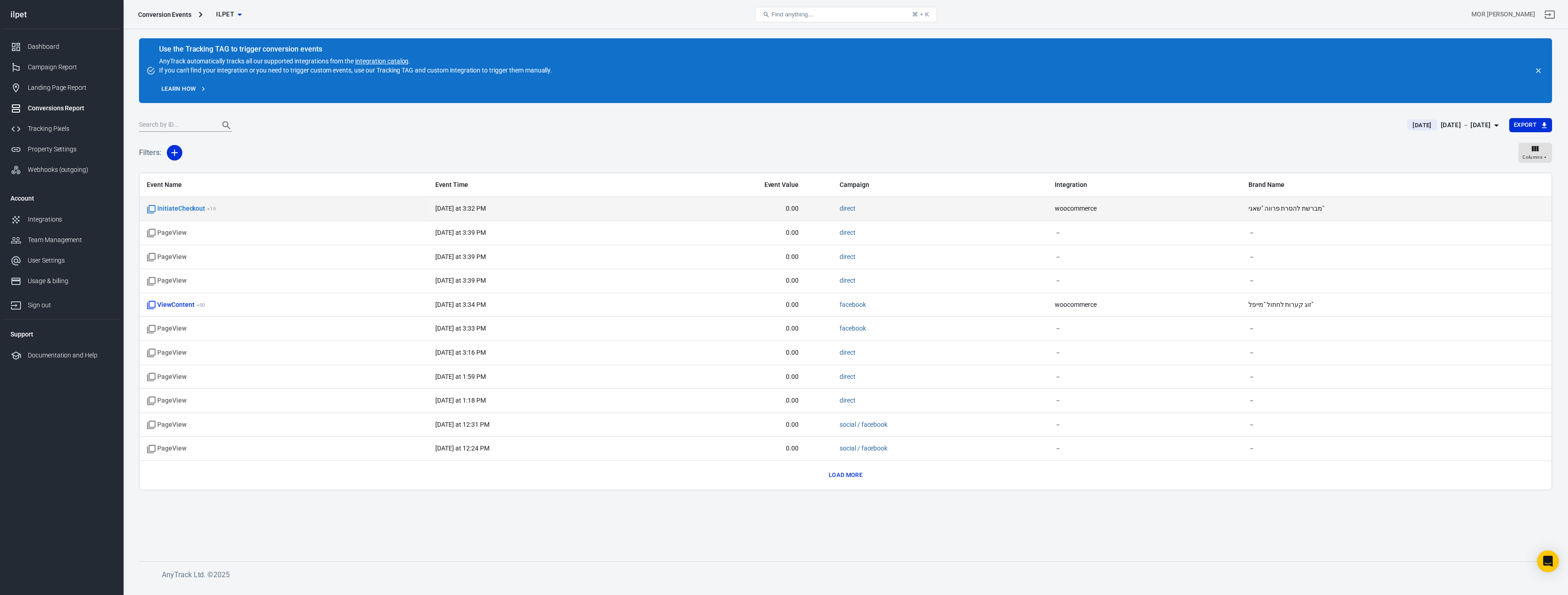
click at [1089, 209] on span "woocommerce" at bounding box center [1118, 209] width 128 height 9
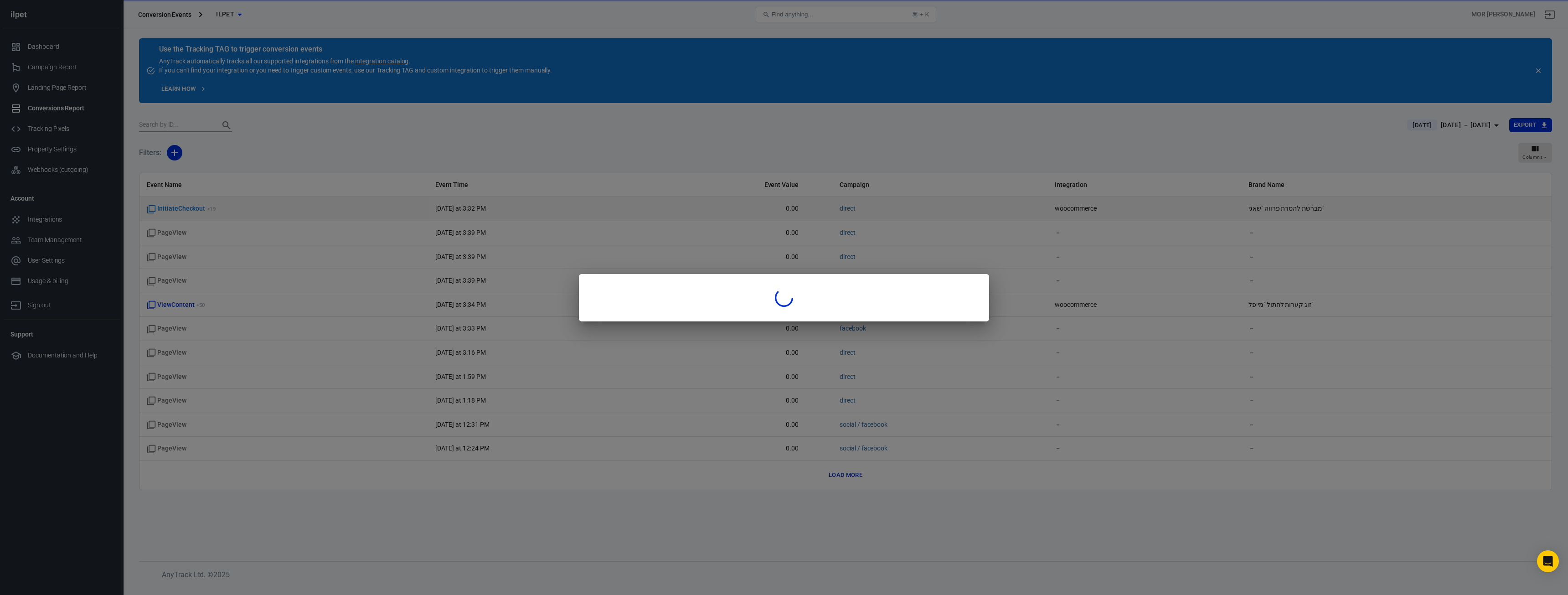
click at [1089, 209] on div at bounding box center [784, 297] width 1568 height 595
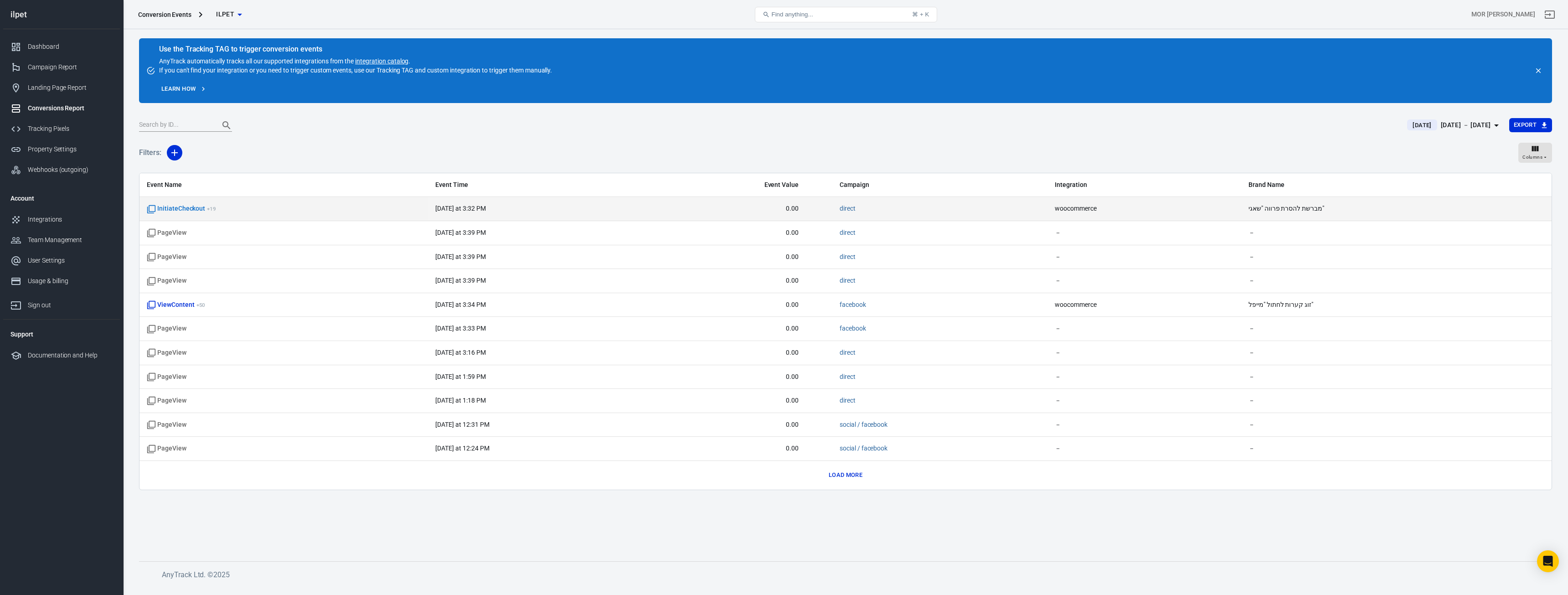
click at [1087, 210] on span "woocommerce" at bounding box center [1118, 209] width 128 height 9
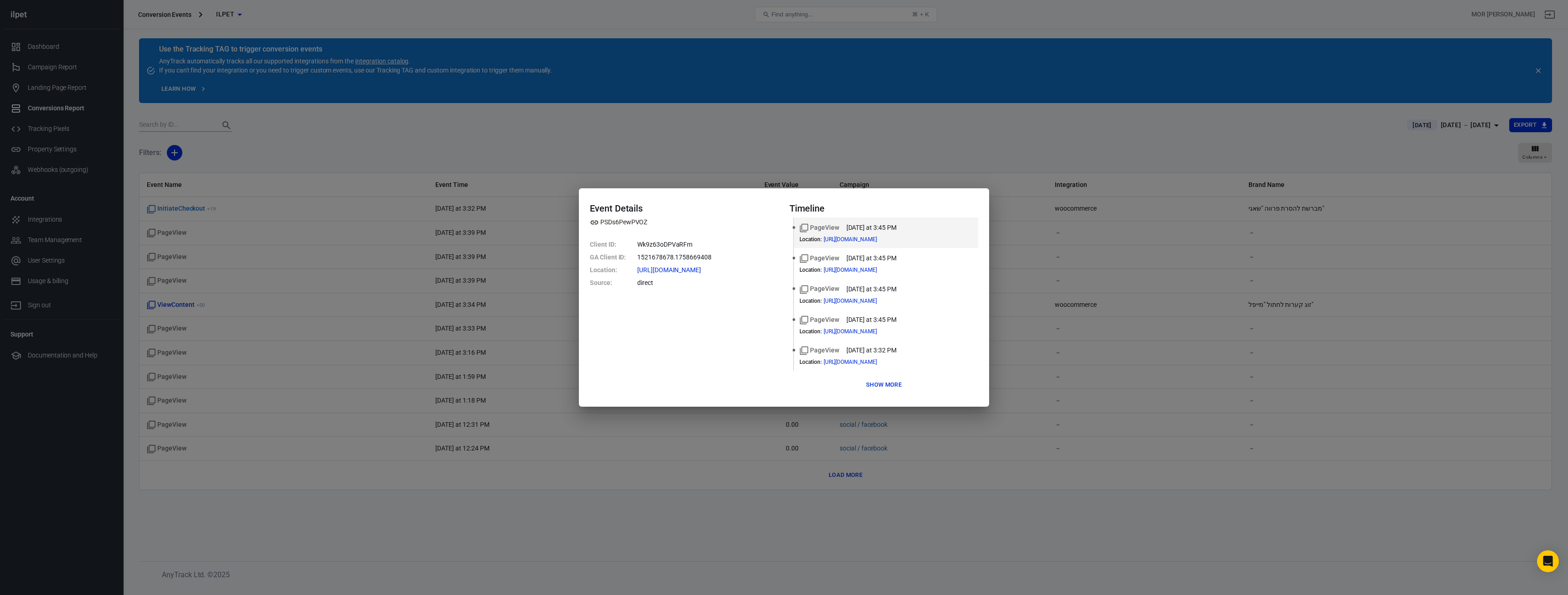
click at [1083, 217] on div "Event Details PSDs6PewPVOZ Client ID : Wk9z63oDPVaRFm GA Client ID : 1521678678…" at bounding box center [784, 297] width 1568 height 595
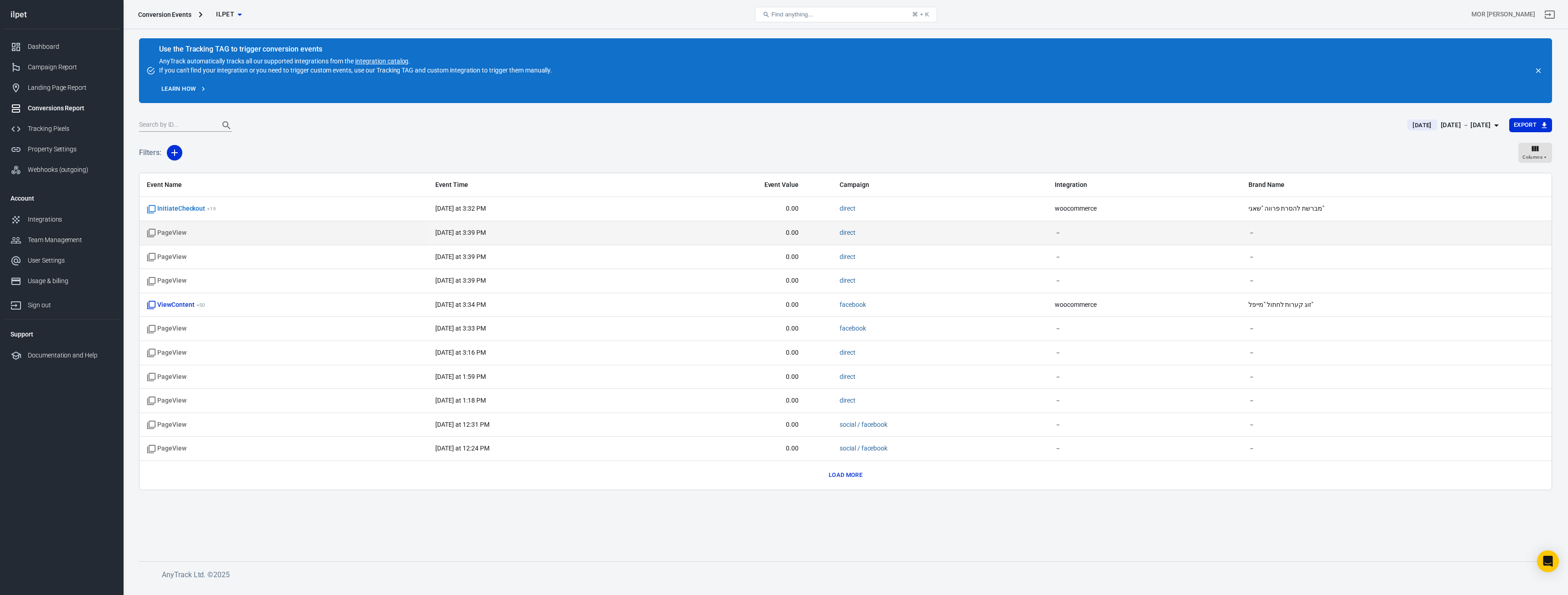
click at [1077, 233] on span "－" at bounding box center [1118, 233] width 128 height 9
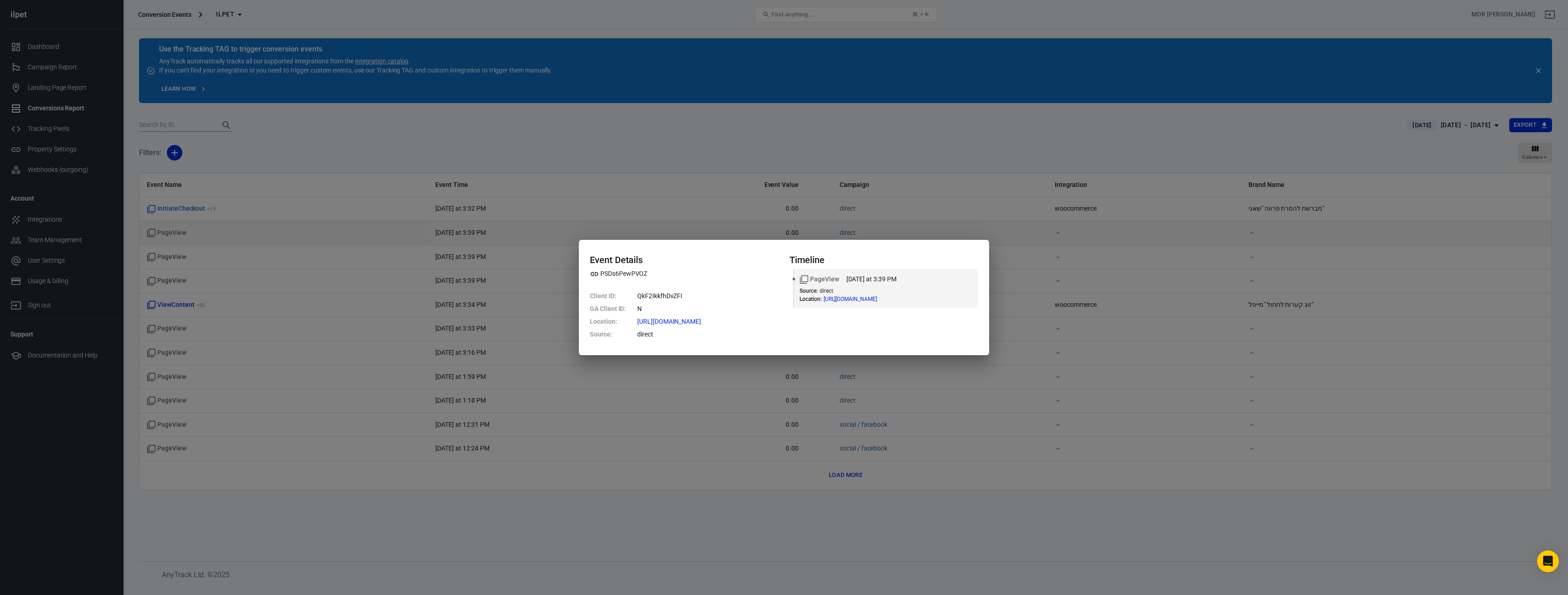
click at [1077, 233] on div "Event Details PSDs6PewPVOZ Client ID : QkF2IkkfhDvZFI GA Client ID : N Location…" at bounding box center [784, 297] width 1568 height 595
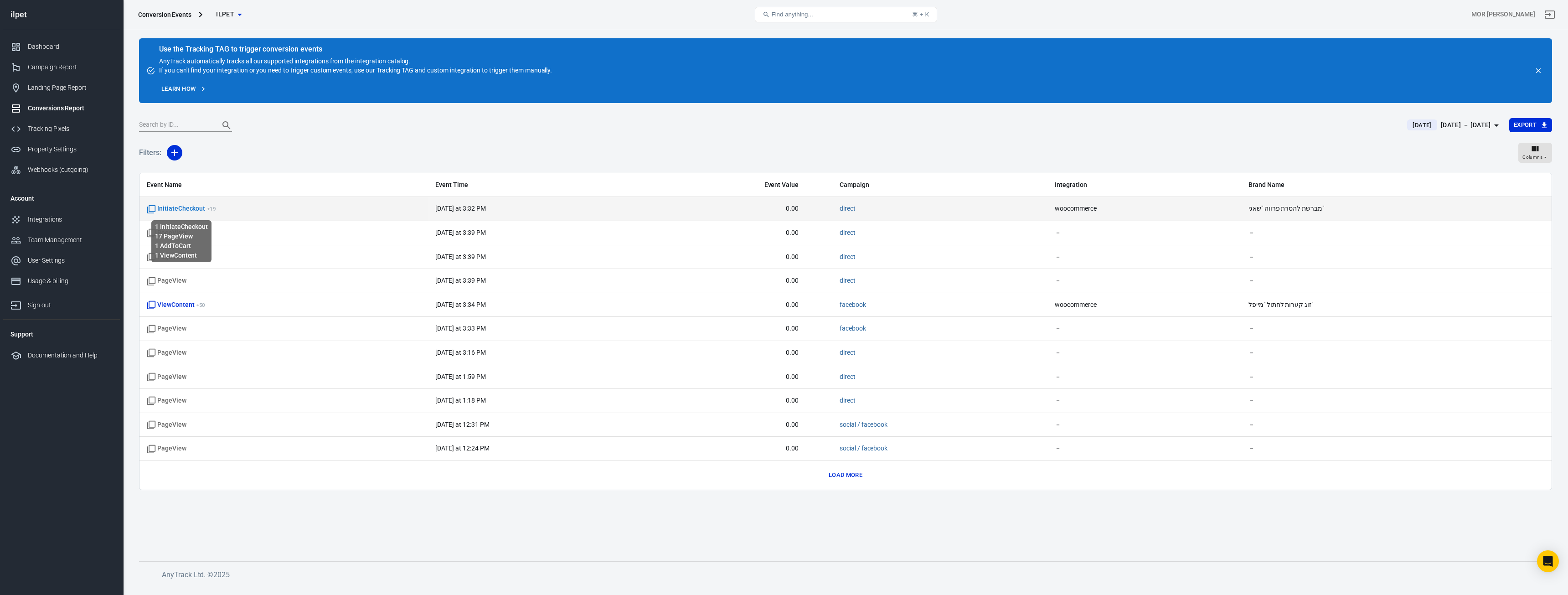
click at [182, 212] on span "InitiateCheckout + 19" at bounding box center [181, 209] width 70 height 9
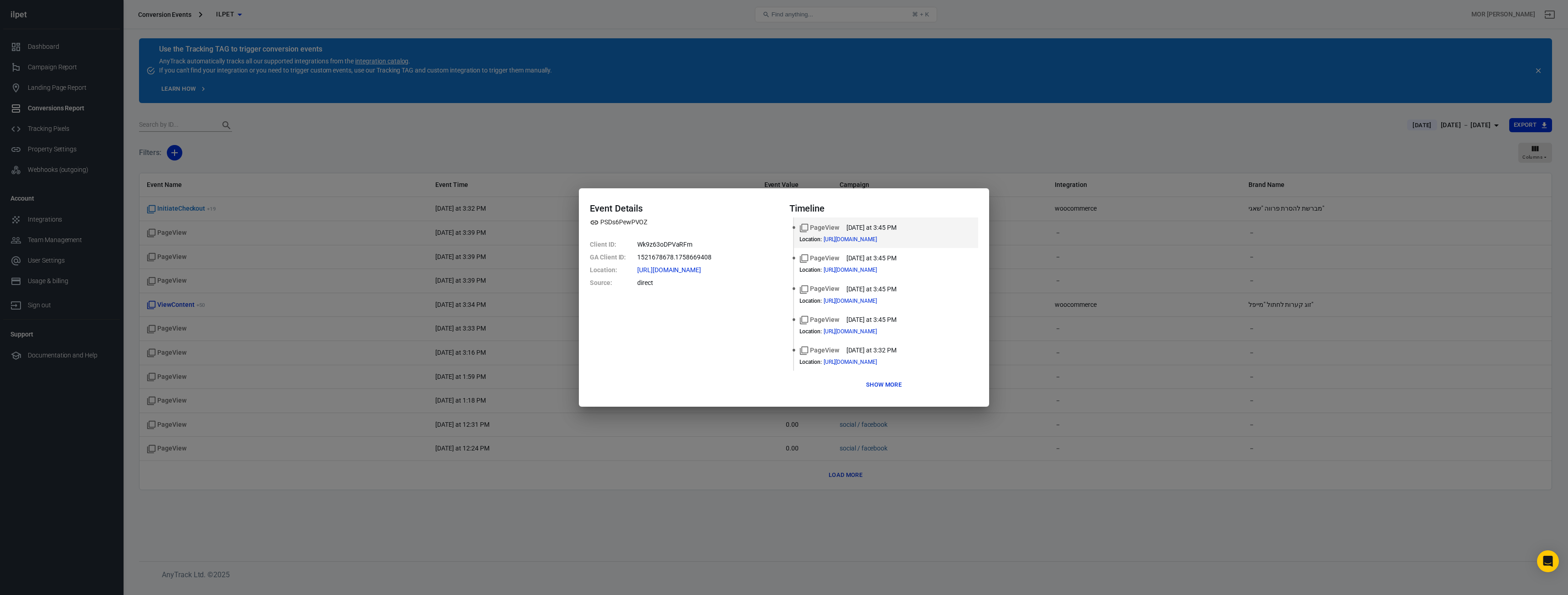
click at [1235, 255] on div "Event Details PSDs6PewPVOZ Client ID : Wk9z63oDPVaRFm GA Client ID : 1521678678…" at bounding box center [784, 297] width 1568 height 595
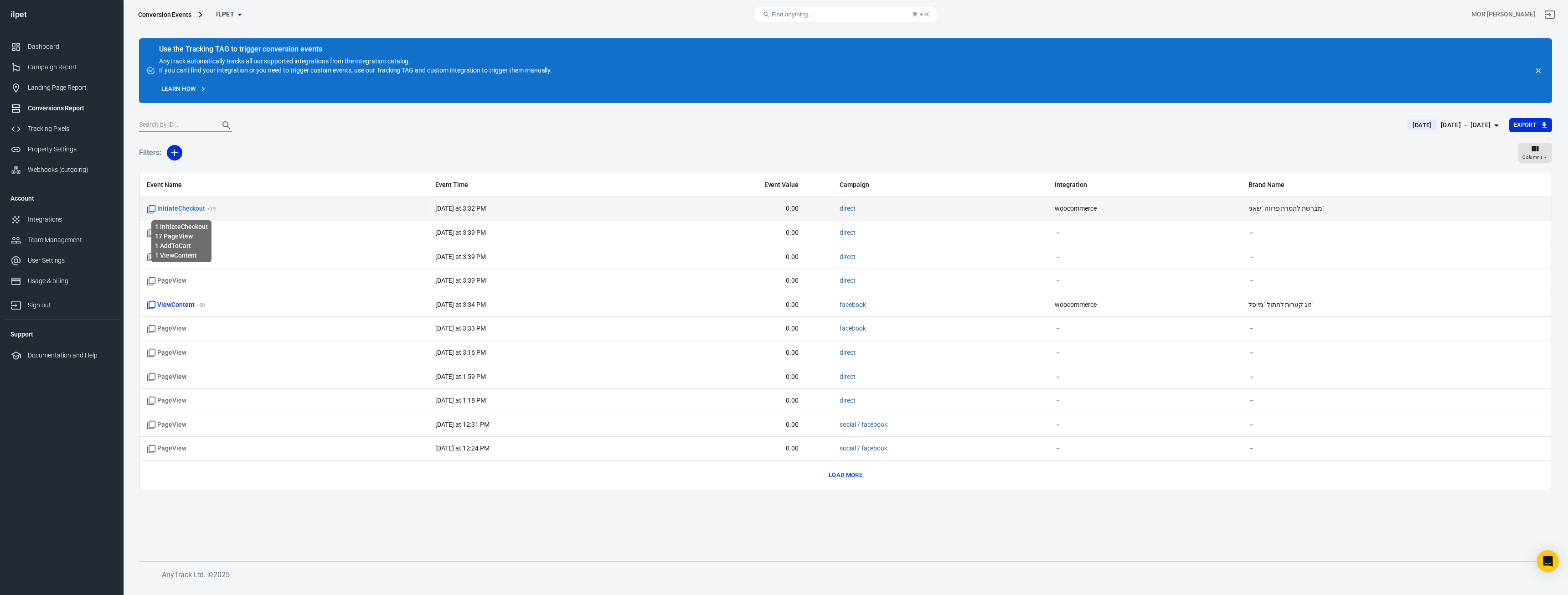
click at [190, 210] on span "InitiateCheckout + 19" at bounding box center [181, 209] width 70 height 9
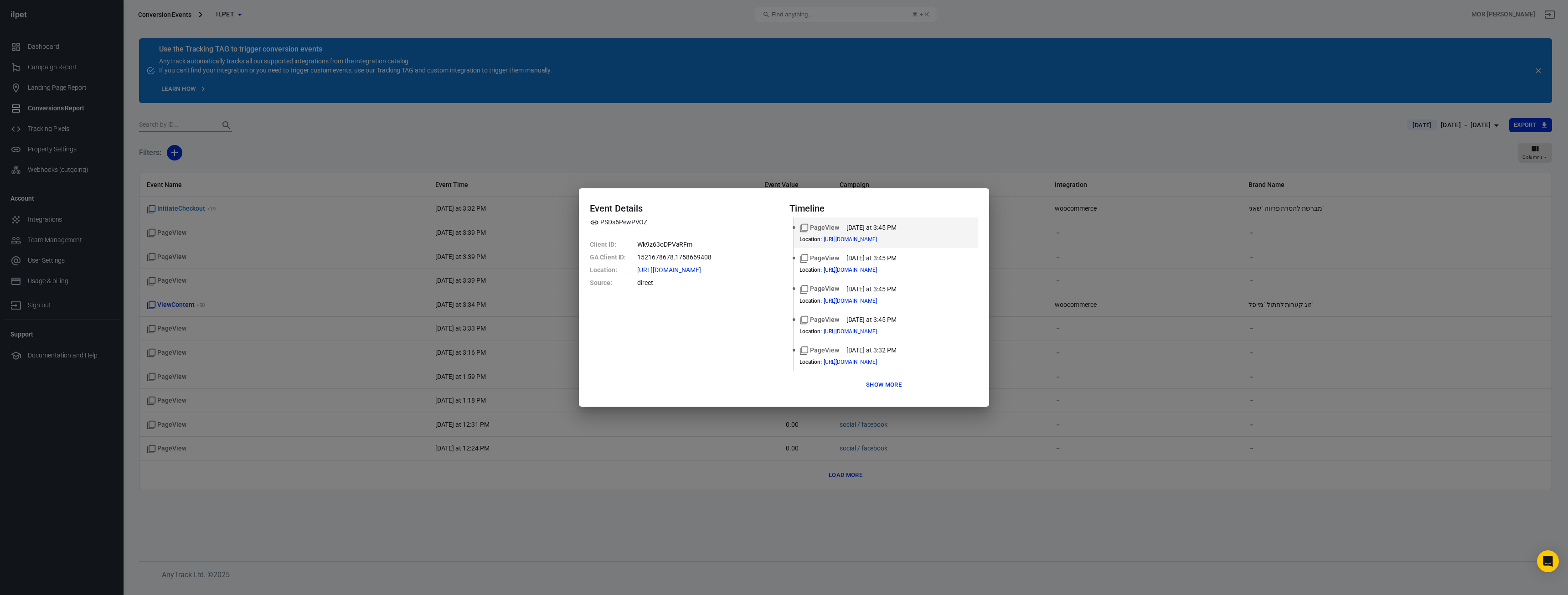
click at [885, 395] on div "Event Details PSDs6PewPVOZ Client ID : Wk9z63oDPVaRFm GA Client ID : 1521678678…" at bounding box center [784, 297] width 410 height 218
click at [883, 387] on button "Show more" at bounding box center [884, 385] width 40 height 14
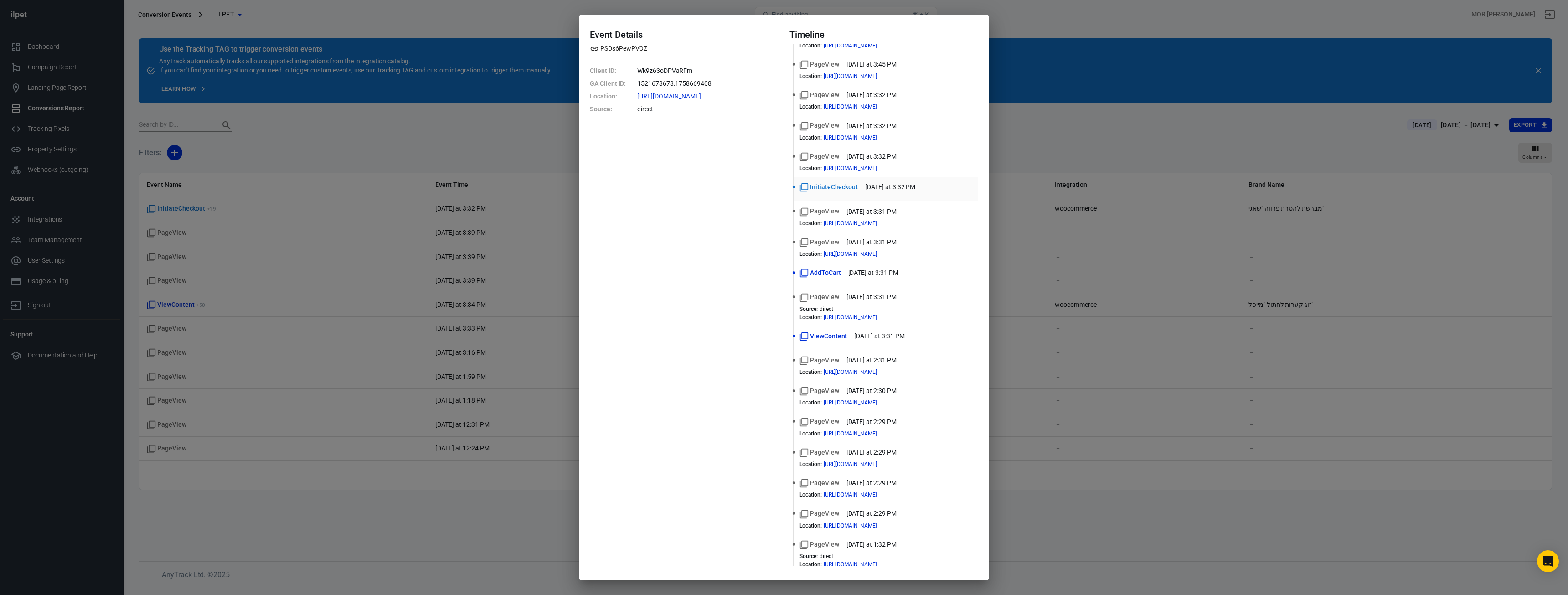
scroll to position [89, 0]
click at [1156, 236] on div "Event Details PSDs6PewPVOZ Client ID : Wk9z63oDPVaRFm GA Client ID : 1521678678…" at bounding box center [784, 297] width 1568 height 595
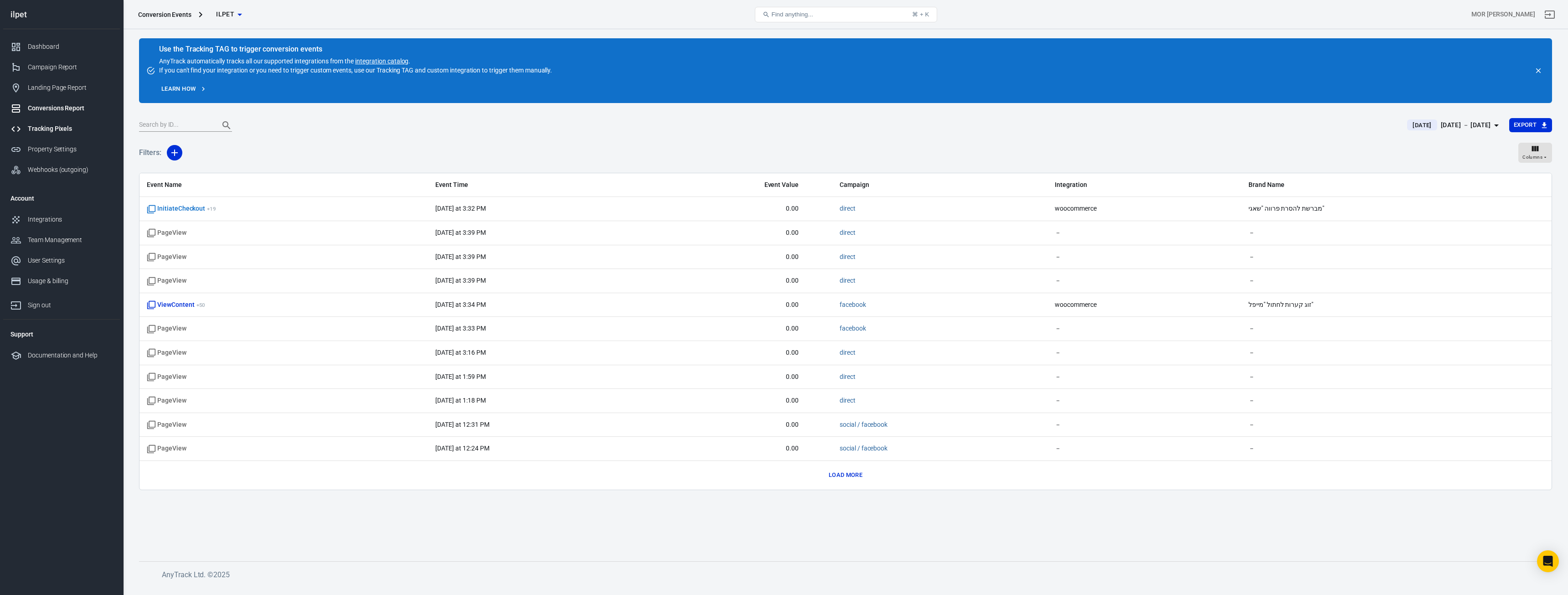
click at [50, 129] on div "Tracking Pixels" at bounding box center [70, 129] width 85 height 9
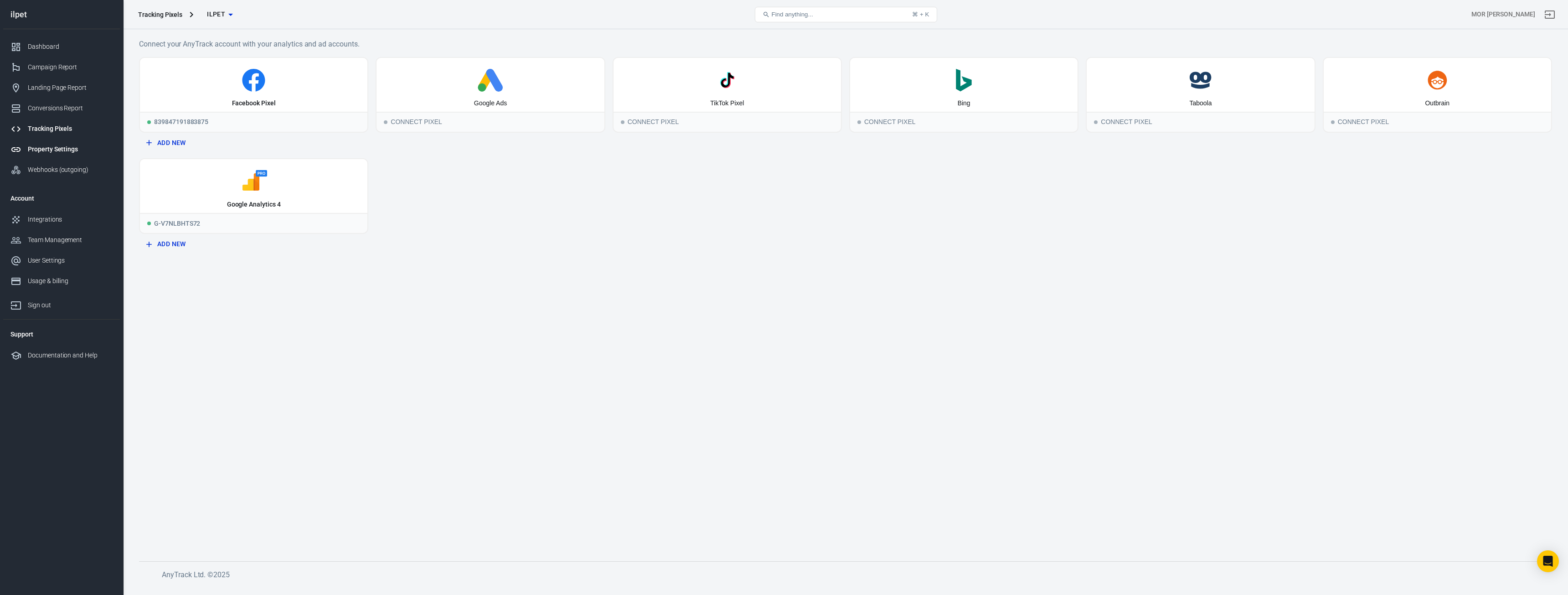
click at [52, 151] on div "Property Settings" at bounding box center [70, 149] width 85 height 9
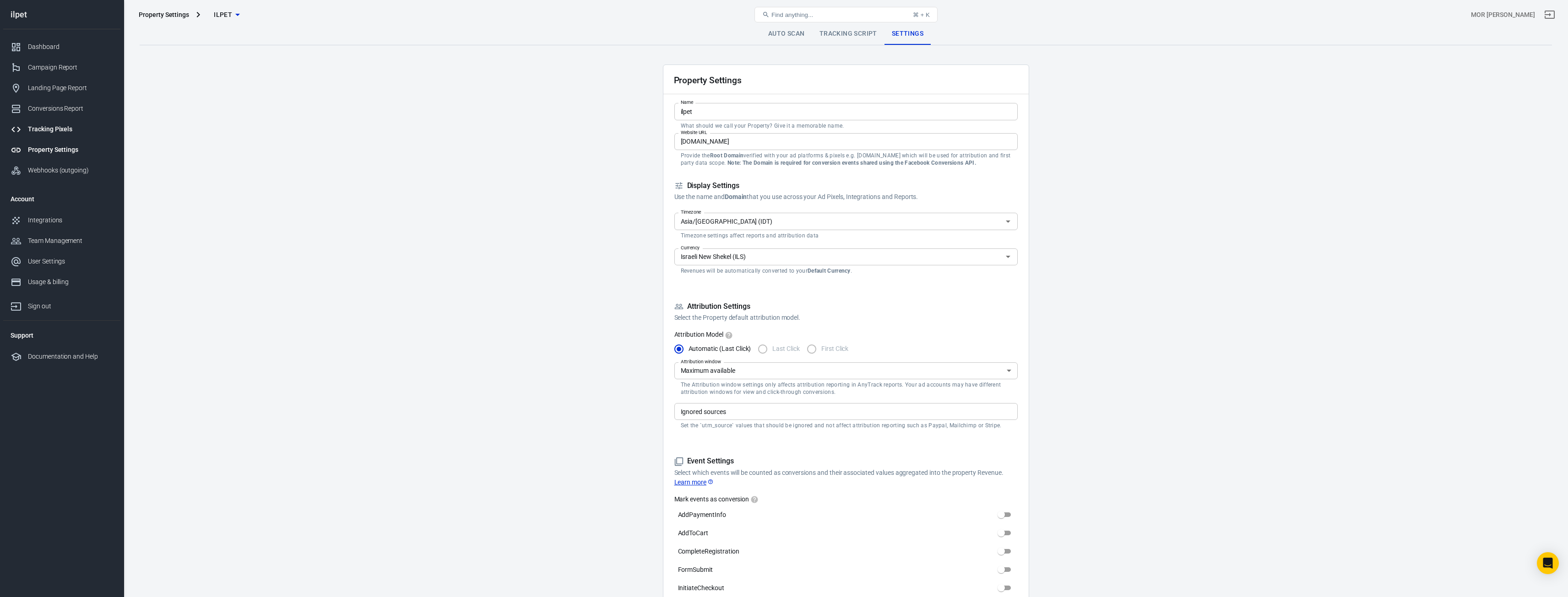
click at [51, 127] on div "Tracking Pixels" at bounding box center [71, 129] width 85 height 9
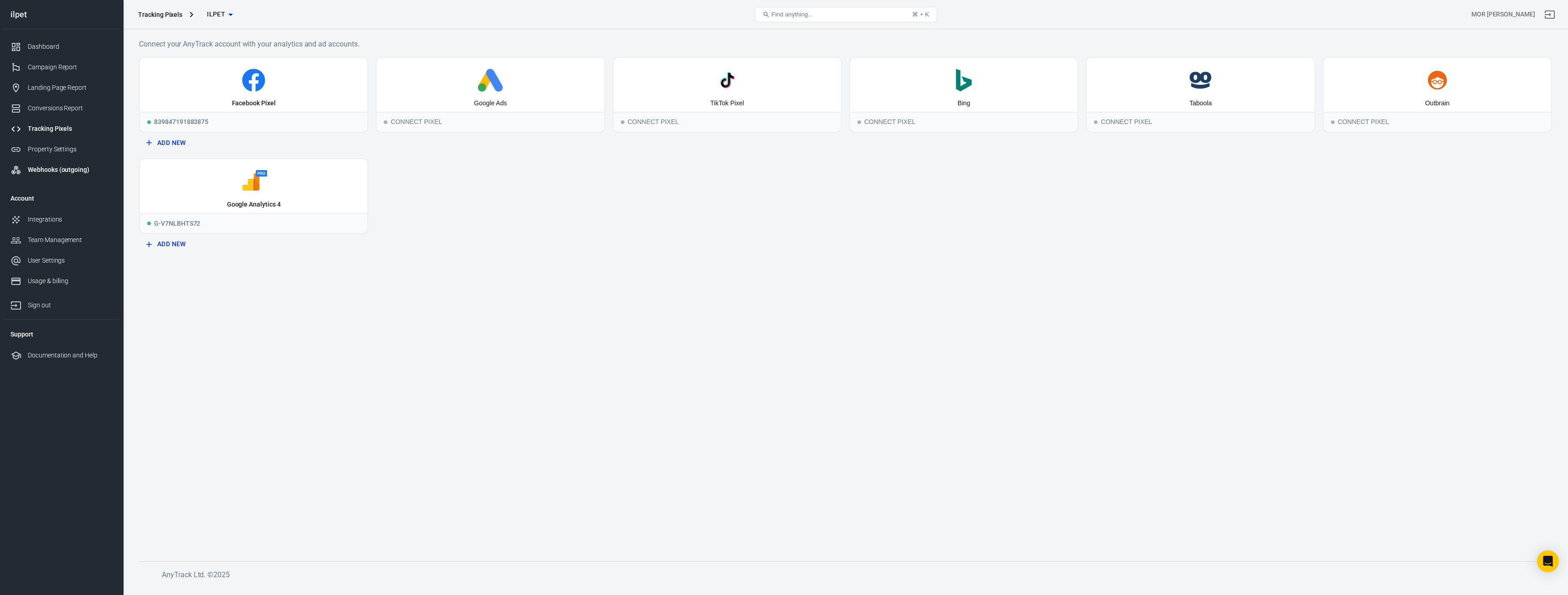
click at [48, 172] on div "Webhooks (outgoing)" at bounding box center [70, 170] width 85 height 9
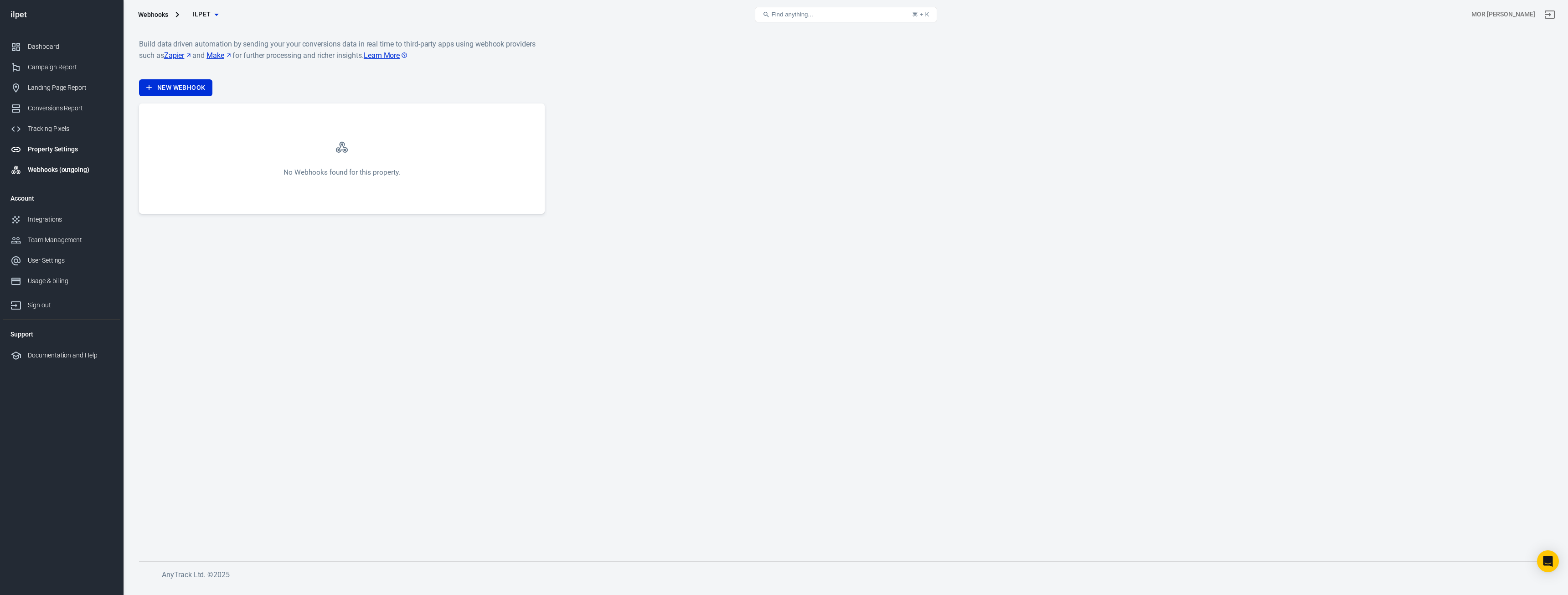
click at [48, 157] on link "Property Settings" at bounding box center [62, 149] width 117 height 21
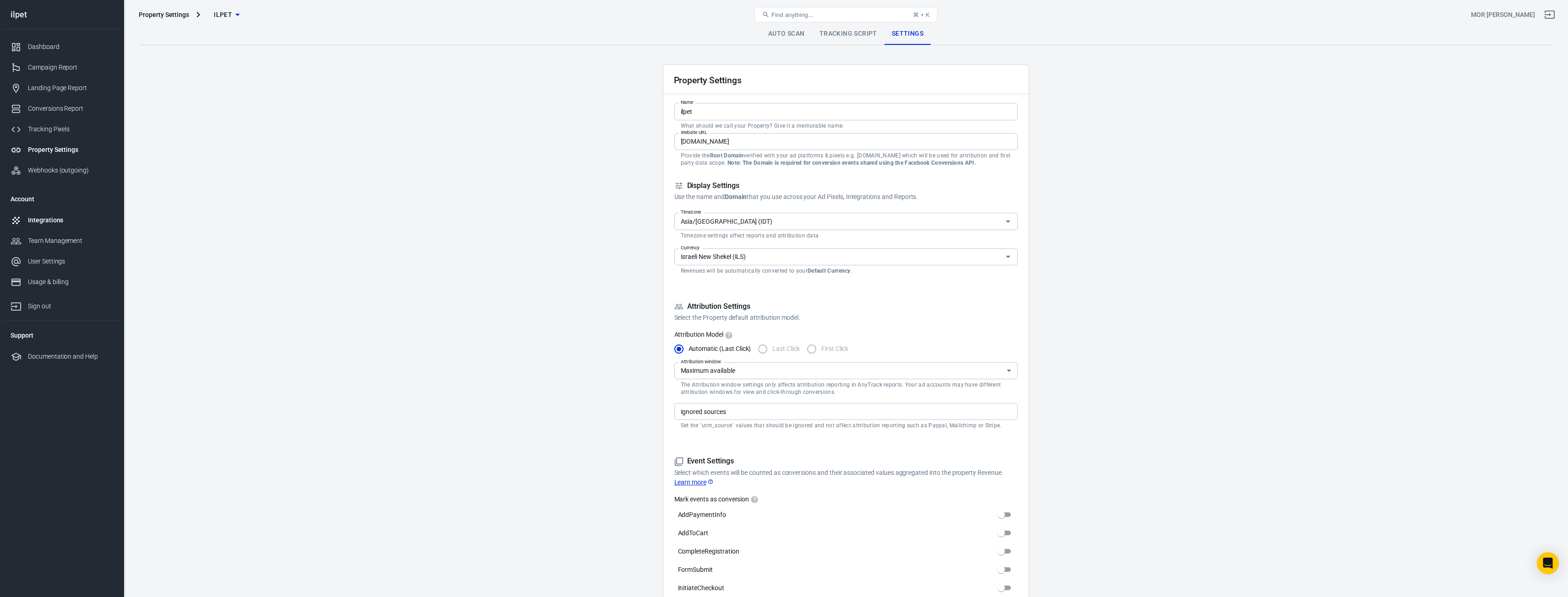
click at [45, 222] on div "Integrations" at bounding box center [71, 220] width 85 height 9
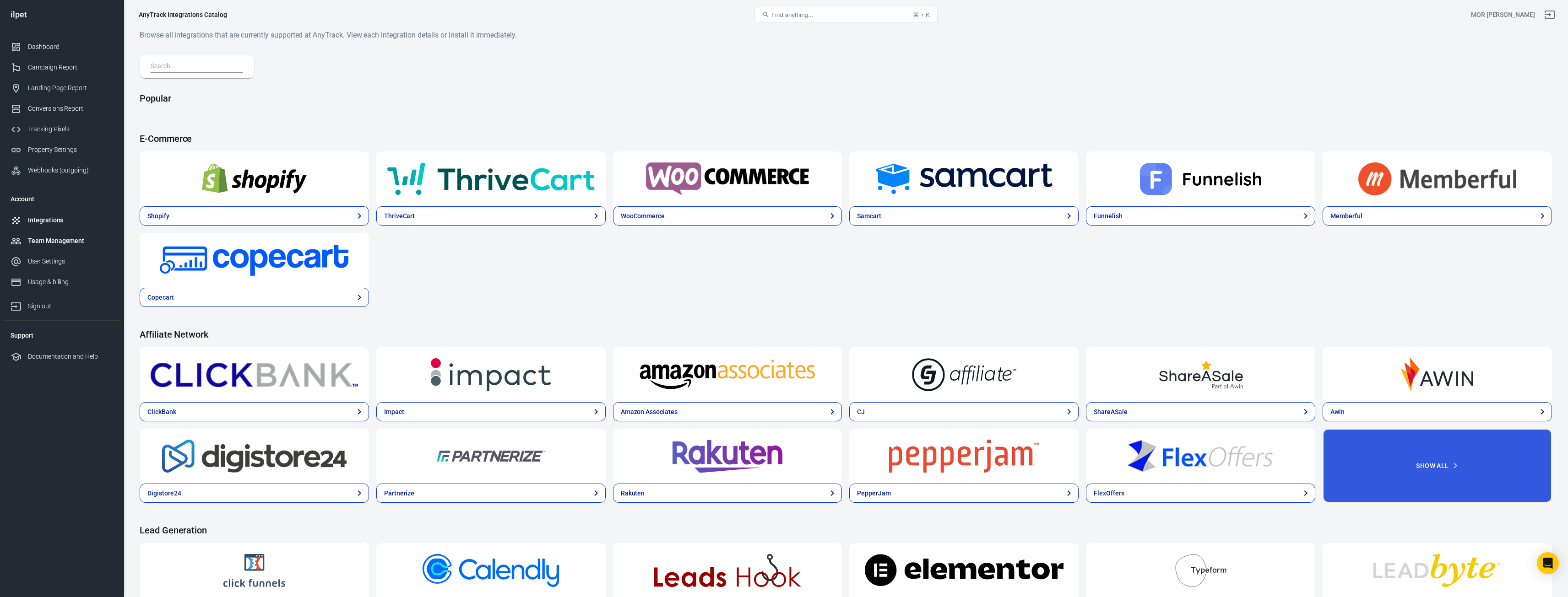
click at [52, 238] on div "Team Management" at bounding box center [71, 241] width 85 height 9
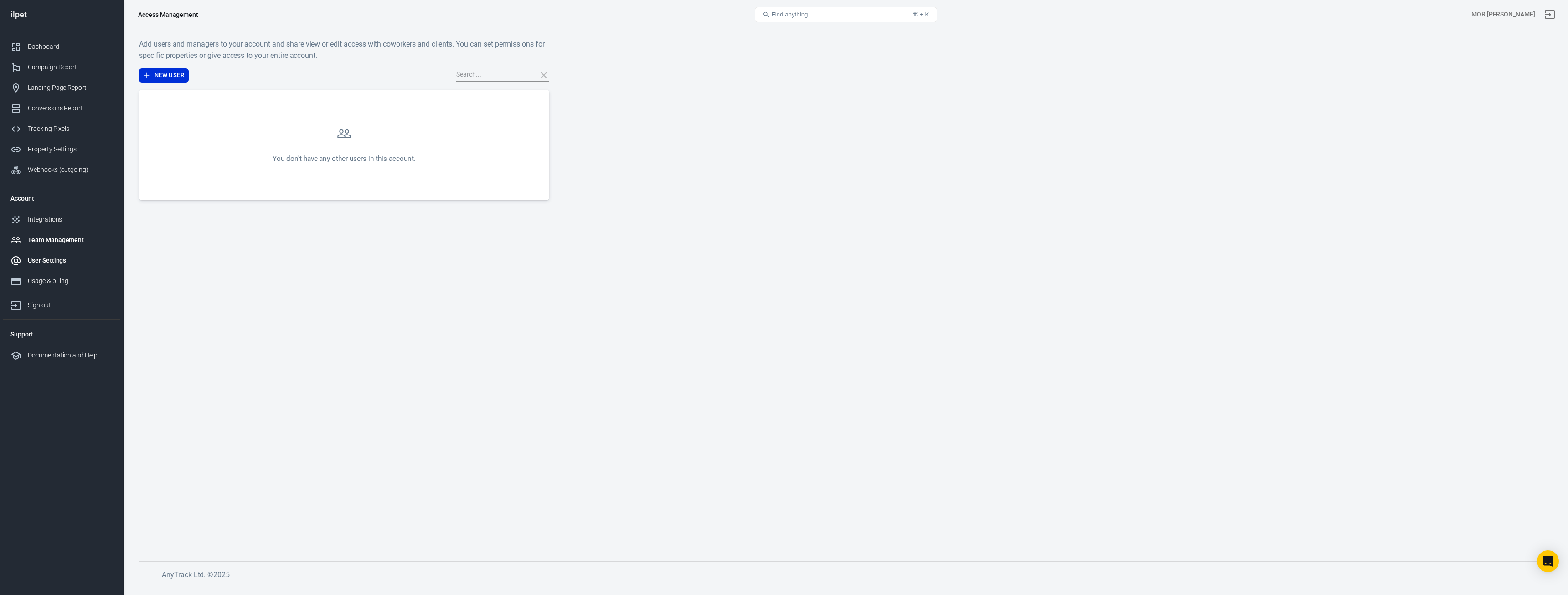
click at [60, 263] on div "User Settings" at bounding box center [70, 261] width 85 height 9
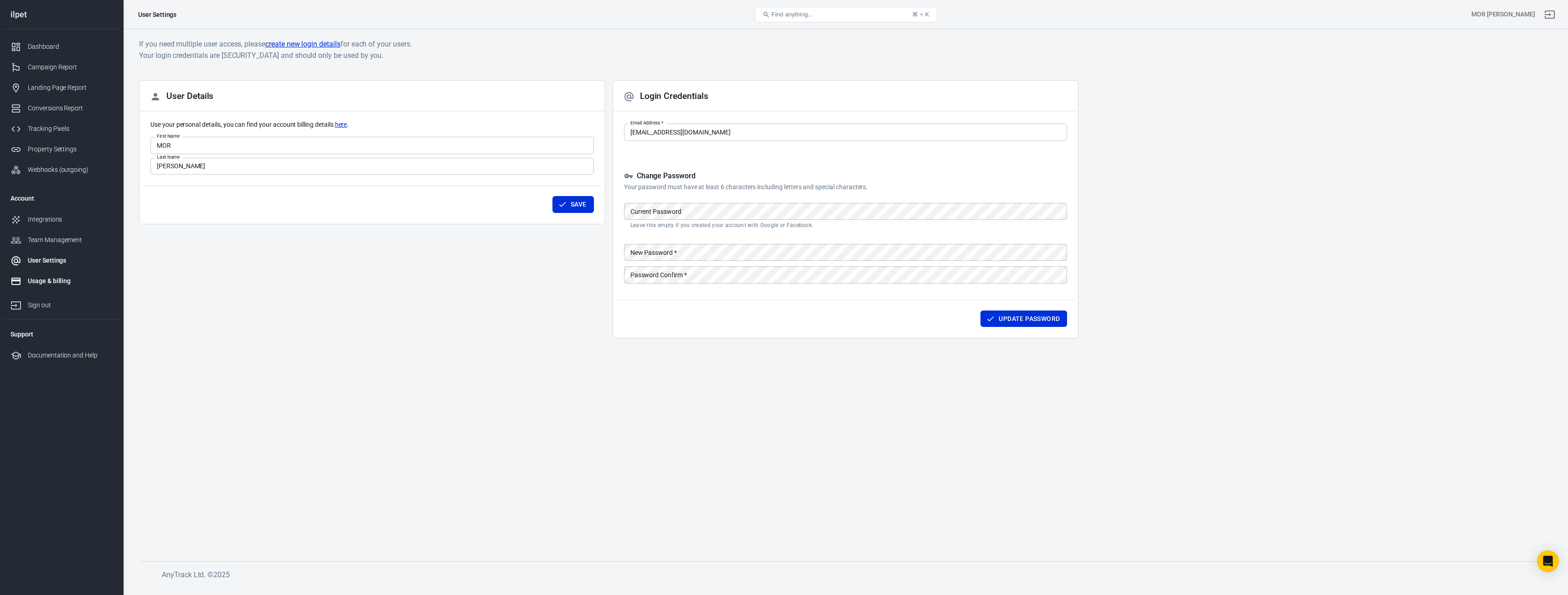
click at [62, 280] on div "Usage & billing" at bounding box center [70, 281] width 85 height 9
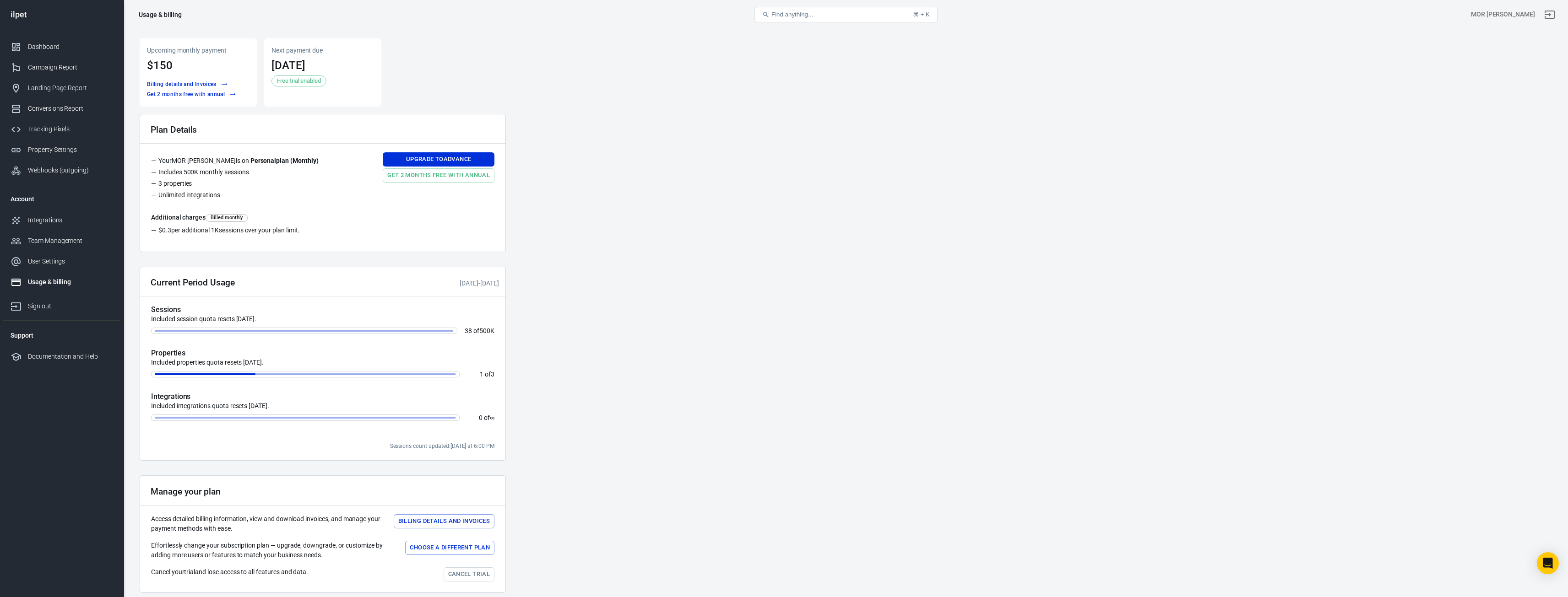
click at [45, 308] on div "Sign out" at bounding box center [71, 306] width 85 height 9
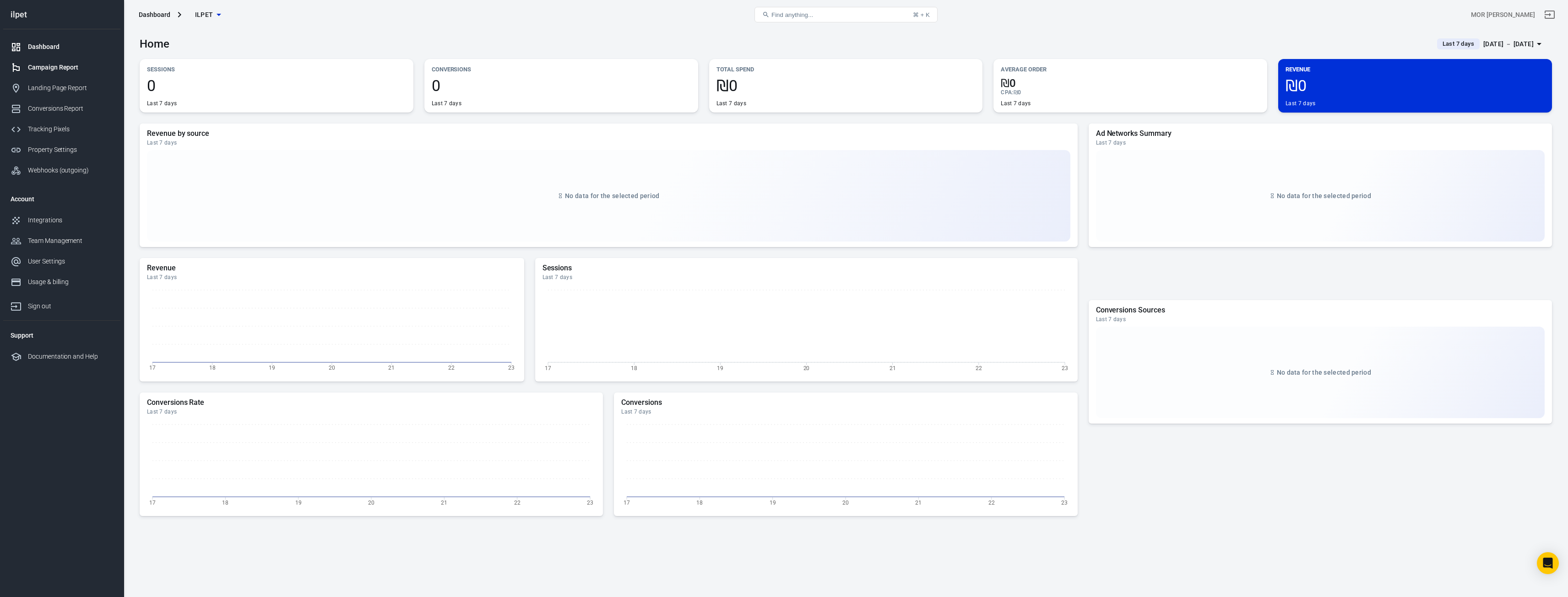
click at [33, 58] on link "Campaign Report" at bounding box center [62, 67] width 117 height 21
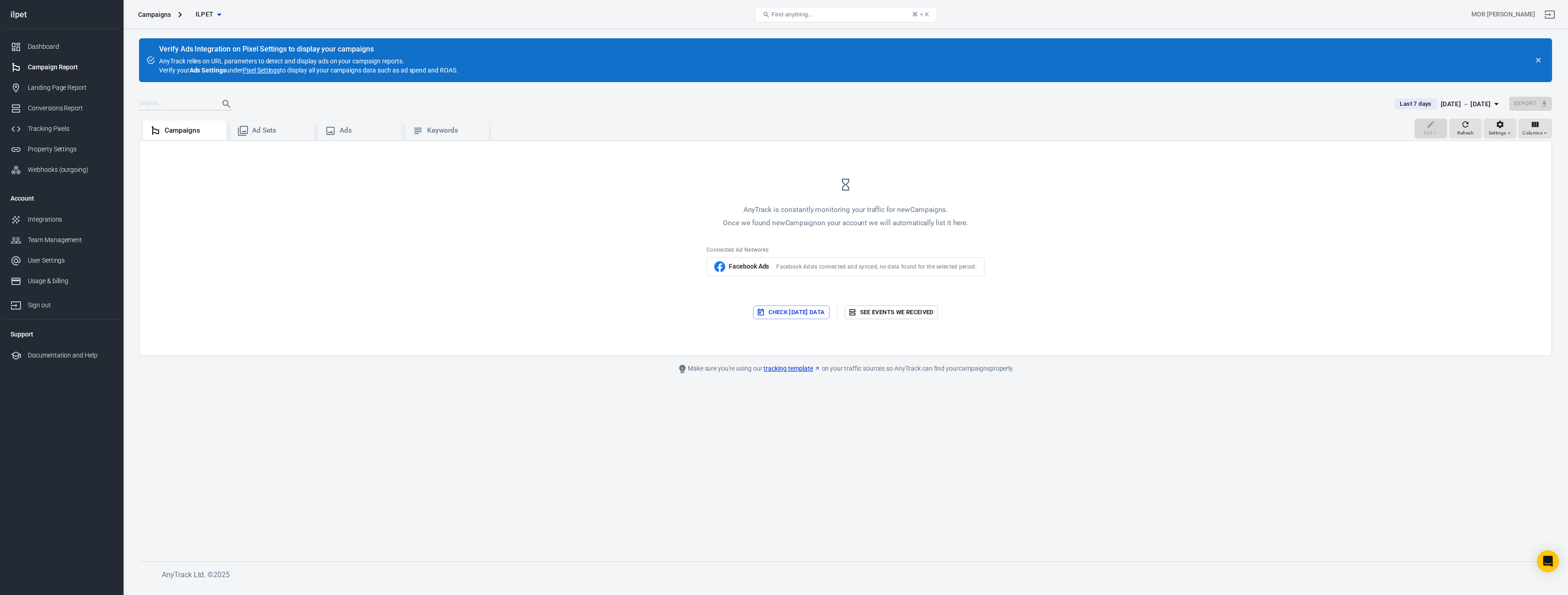
click at [790, 267] on span "Facebook Ads is connected and synced, no data found for the selected period." at bounding box center [876, 267] width 201 height 7
click at [768, 272] on div "Facebook Ads" at bounding box center [741, 267] width 55 height 11
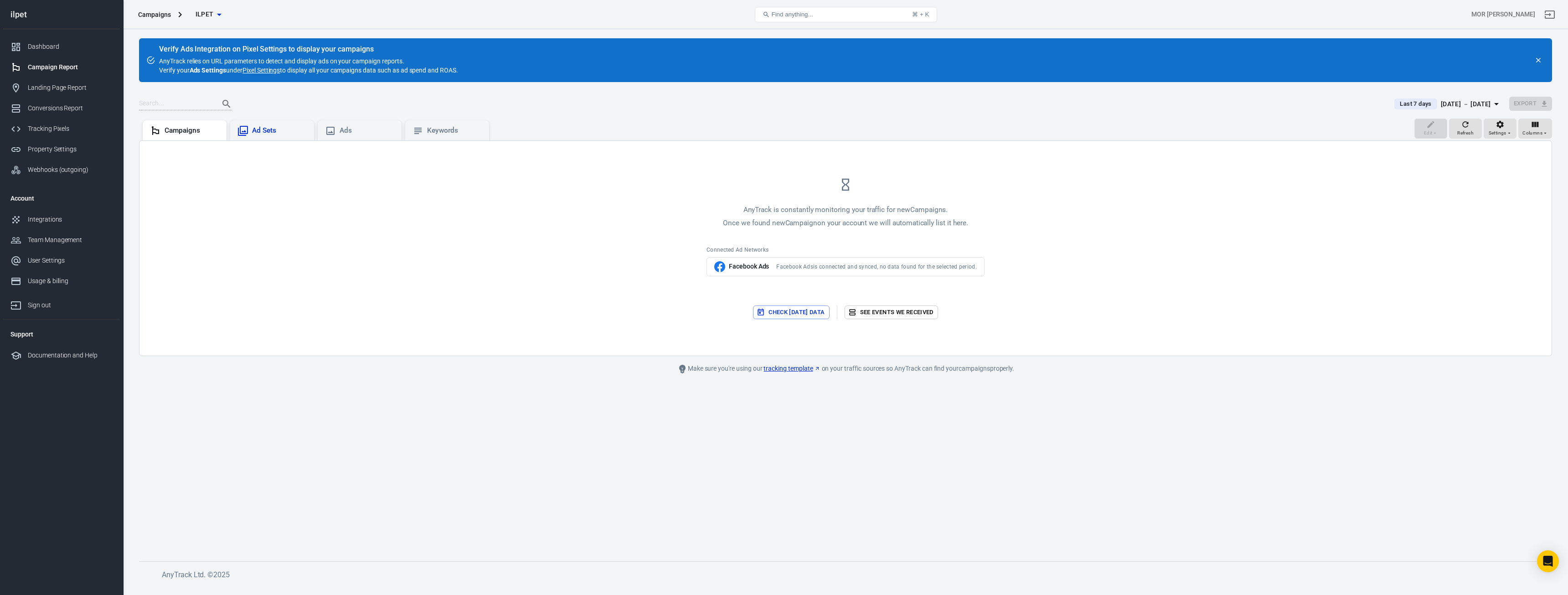
click at [263, 133] on div "Ad Sets" at bounding box center [279, 131] width 55 height 9
click at [375, 137] on div "Ads" at bounding box center [359, 131] width 84 height 20
click at [437, 126] on div "Keywords" at bounding box center [454, 131] width 55 height 9
click at [68, 86] on div "Landing Page Report" at bounding box center [70, 88] width 85 height 9
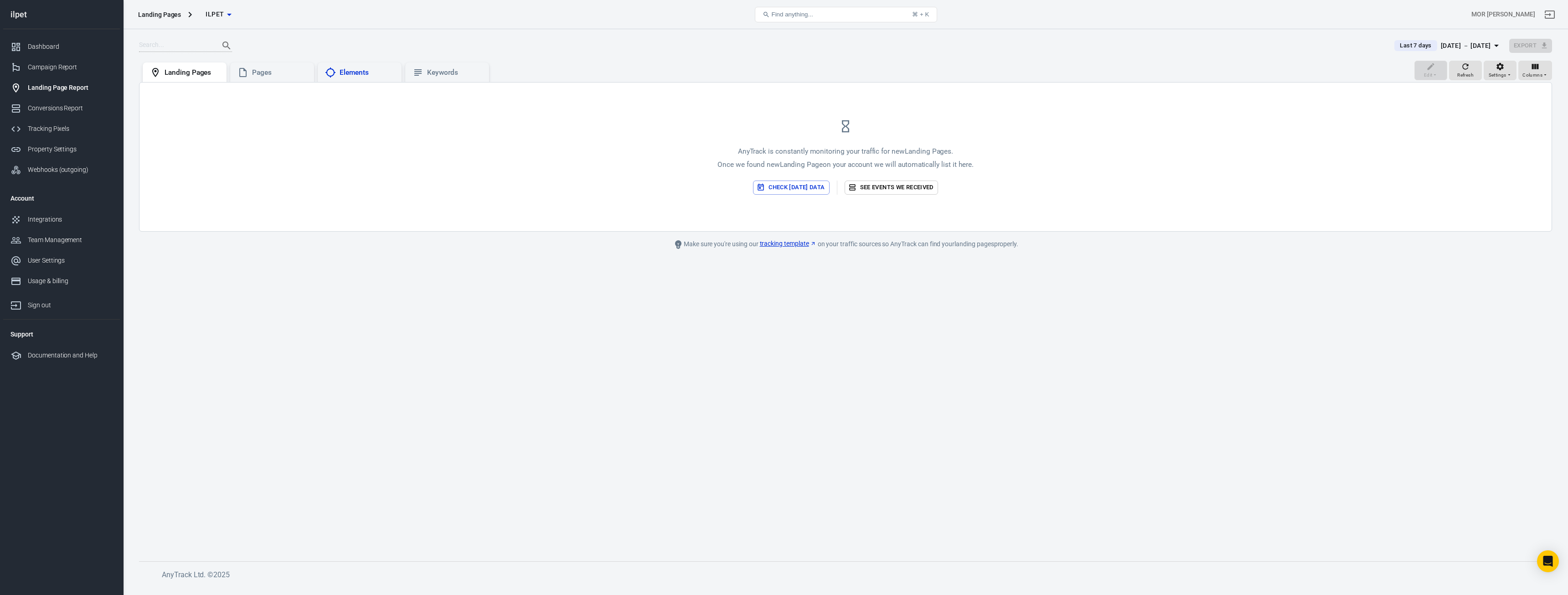
click at [367, 81] on div "Elements" at bounding box center [359, 72] width 84 height 20
click at [279, 73] on div "Pages" at bounding box center [279, 72] width 55 height 9
click at [410, 72] on div "Keywords" at bounding box center [447, 72] width 84 height 20
click at [212, 76] on div "Landing Pages" at bounding box center [192, 72] width 55 height 9
click at [253, 75] on div "Pages" at bounding box center [279, 72] width 55 height 9
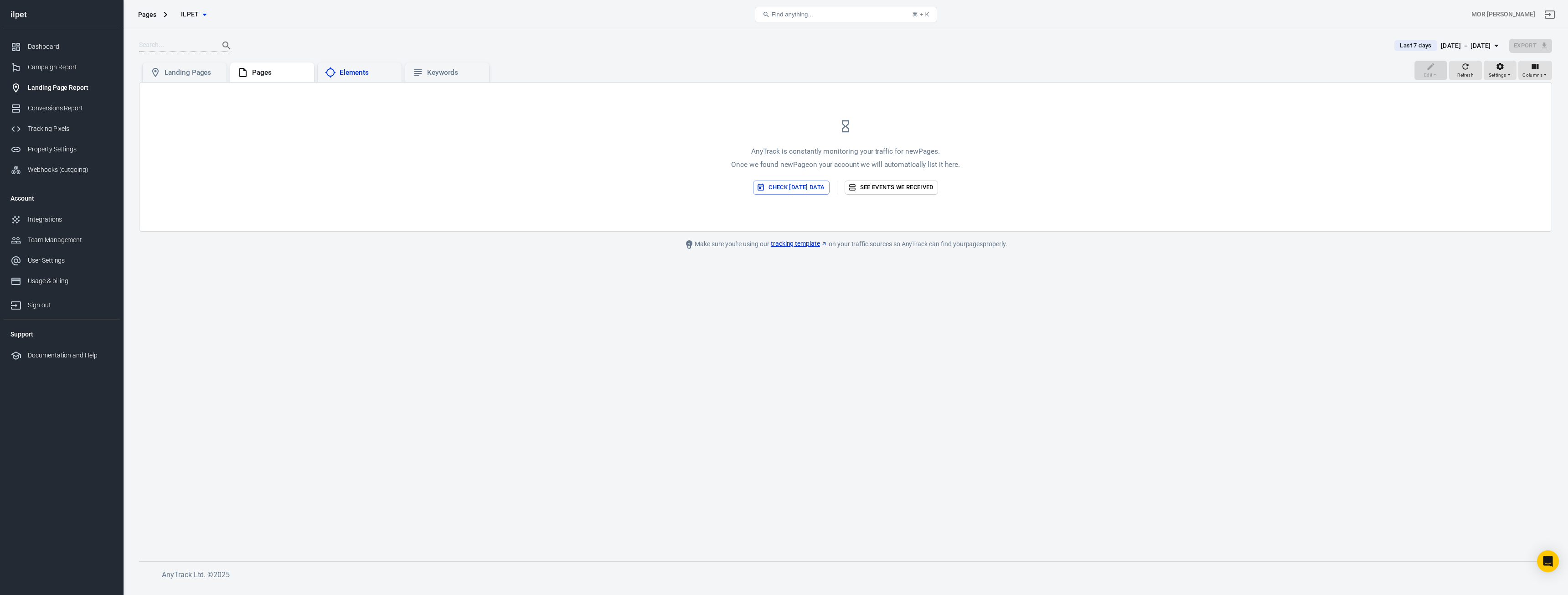
click at [374, 72] on div "Elements" at bounding box center [367, 72] width 55 height 9
click at [503, 66] on div "Edit Refresh Settings Columns Landing Pages Pages Elements Keywords" at bounding box center [846, 71] width 1414 height 22
click at [441, 66] on div "Keywords" at bounding box center [447, 72] width 84 height 20
